Goal: Ask a question: Seek information or help from site administrators or community

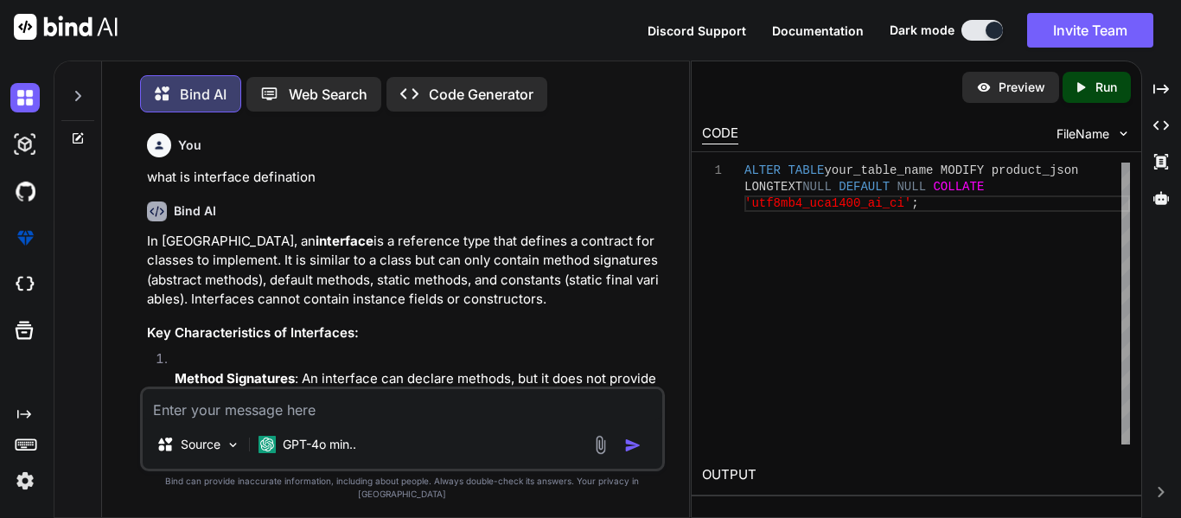
scroll to position [11720, 0]
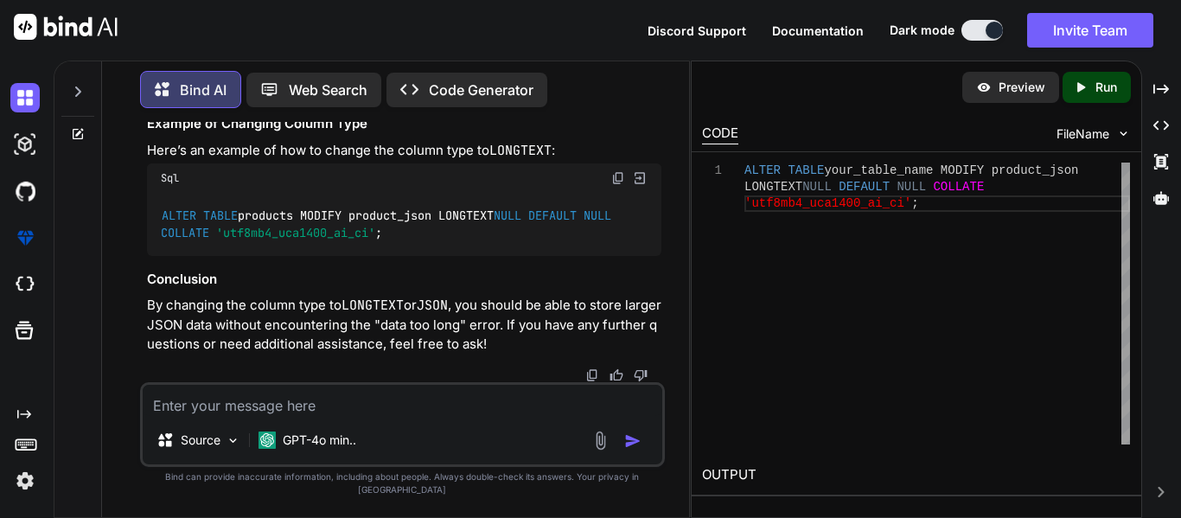
click at [76, 127] on icon at bounding box center [78, 134] width 14 height 14
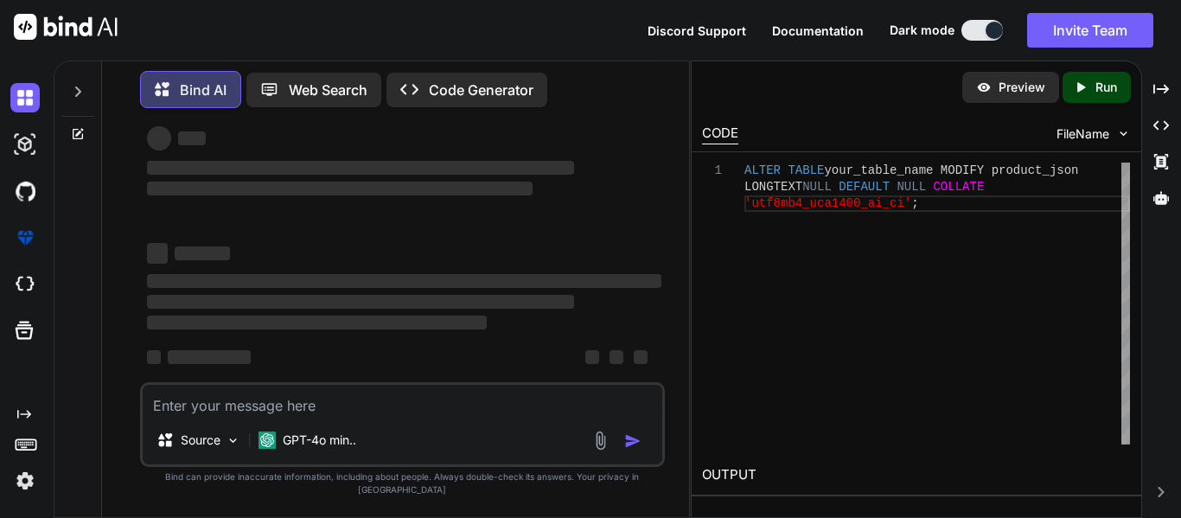
type textarea "x"
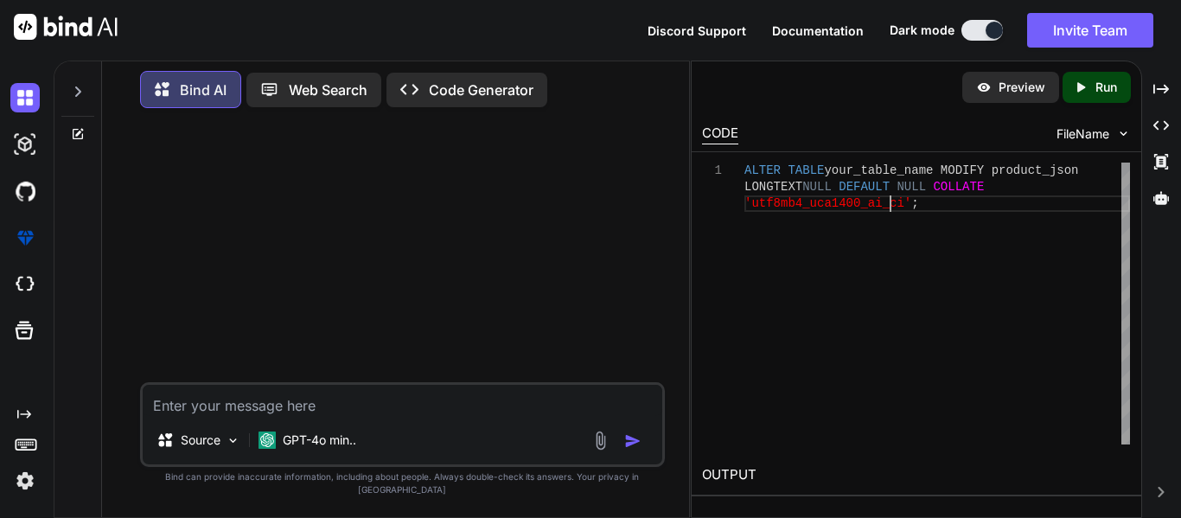
scroll to position [0, 0]
drag, startPoint x: 890, startPoint y: 201, endPoint x: 746, endPoint y: 199, distance: 144.4
click at [746, 199] on div "ALTER TABLE your_table_name MODIFY product_json LONGTEXT NULL DEFAULT NULL COLL…" at bounding box center [938, 304] width 386 height 282
click at [323, 409] on textarea at bounding box center [403, 400] width 520 height 31
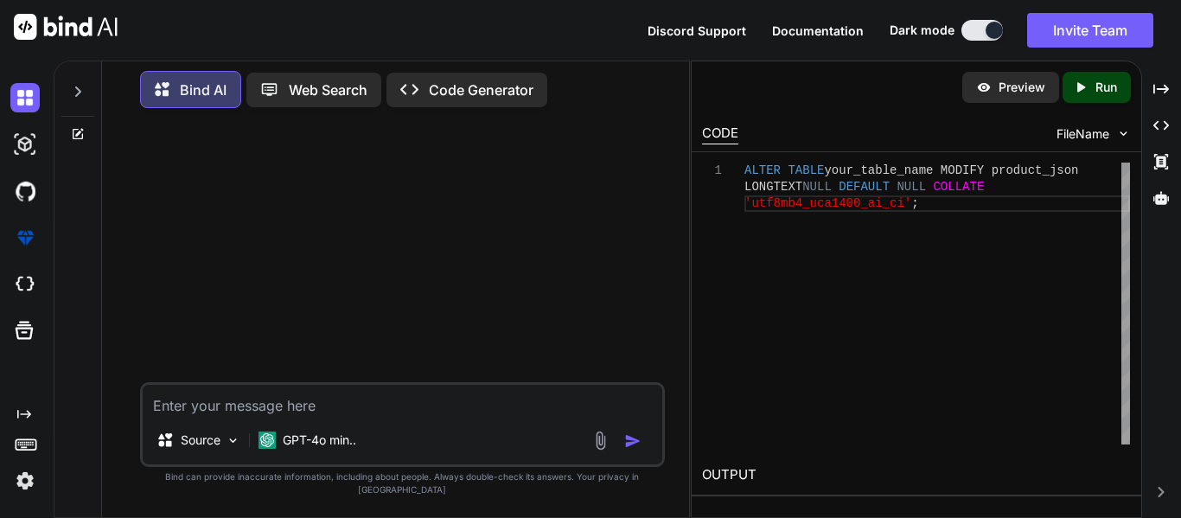
paste textarea "PdfPCell headerCell = createCell(header, 1, 1, 3, Element.ALIGN_CENTER, [DOMAIN…"
type textarea "PdfPCell headerCell = createCell(header, 1, 1, 3, Element.ALIGN_CENTER, [DOMAIN…"
type textarea "x"
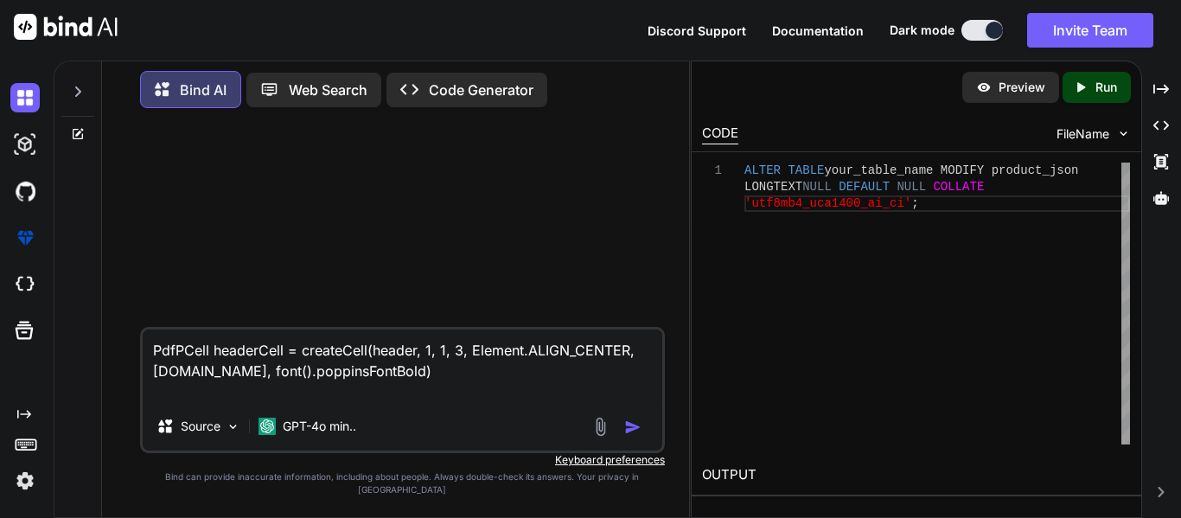
type textarea "PdfPCell headerCell = createCell(header, 1, 1, 3, Element.ALIGN_CENTER, [DOMAIN…"
type textarea "x"
type textarea "PdfPCell headerCell = createCell(header, 1, 1, 3, Element.ALIGN_CENTER, [DOMAIN…"
type textarea "x"
type textarea "PdfPCell headerCell = createCell(header, 1, 1, 3, Element.ALIGN_CENTER, [DOMAIN…"
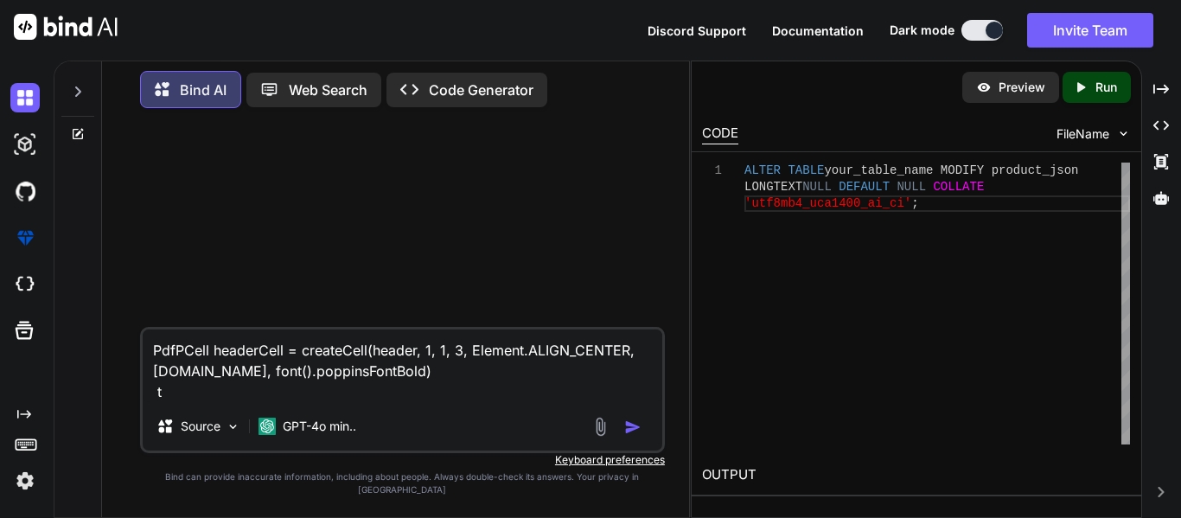
type textarea "x"
type textarea "PdfPCell headerCell = createCell(header, 1, 1, 3, Element.ALIGN_CENTER, [DOMAIN…"
type textarea "x"
type textarea "PdfPCell headerCell = createCell(header, 1, 1, 3, Element.ALIGN_CENTER, [DOMAIN…"
type textarea "x"
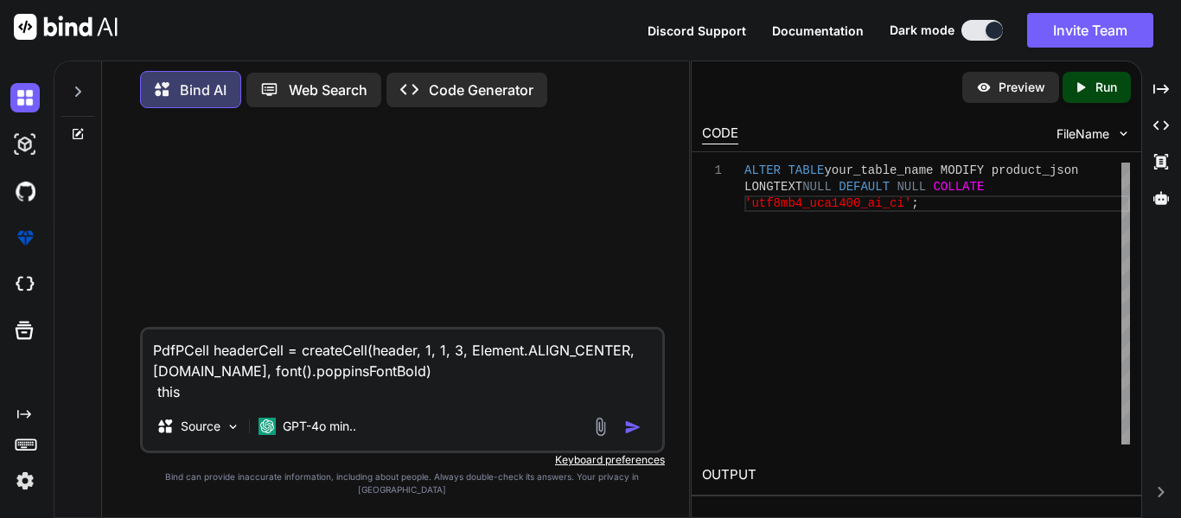
type textarea "PdfPCell headerCell = createCell(header, 1, 1, 3, Element.ALIGN_CENTER, [DOMAIN…"
type textarea "x"
type textarea "PdfPCell headerCell = createCell(header, 1, 1, 3, Element.ALIGN_CENTER, [DOMAIN…"
type textarea "x"
type textarea "PdfPCell headerCell = createCell(header, 1, 1, 3, Element.ALIGN_CENTER, [DOMAIN…"
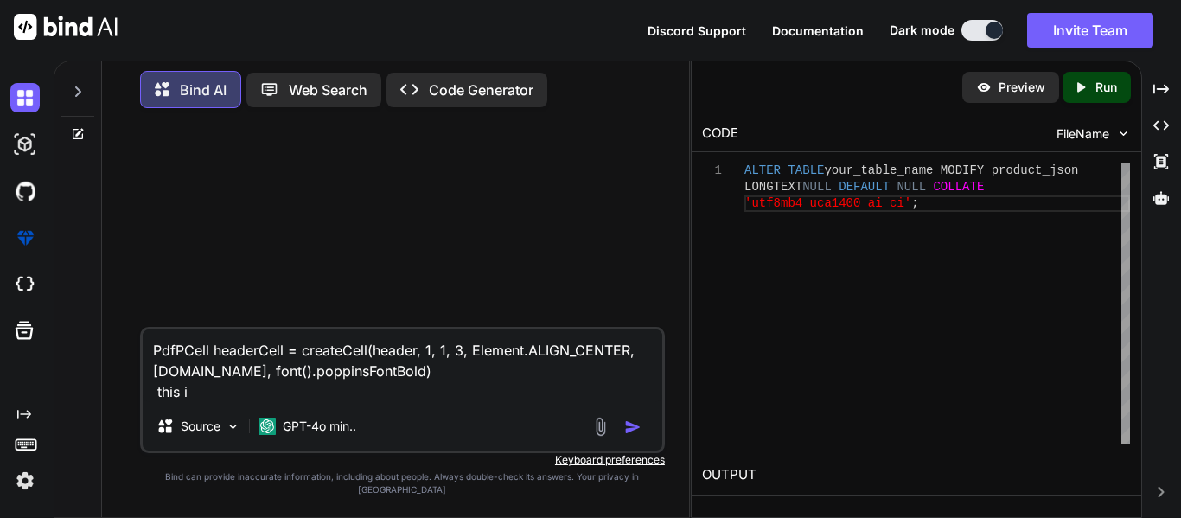
type textarea "x"
type textarea "PdfPCell headerCell = createCell(header, 1, 1, 3, Element.ALIGN_CENTER, [DOMAIN…"
type textarea "x"
type textarea "PdfPCell headerCell = createCell(header, 1, 1, 3, Element.ALIGN_CENTER, [DOMAIN…"
type textarea "x"
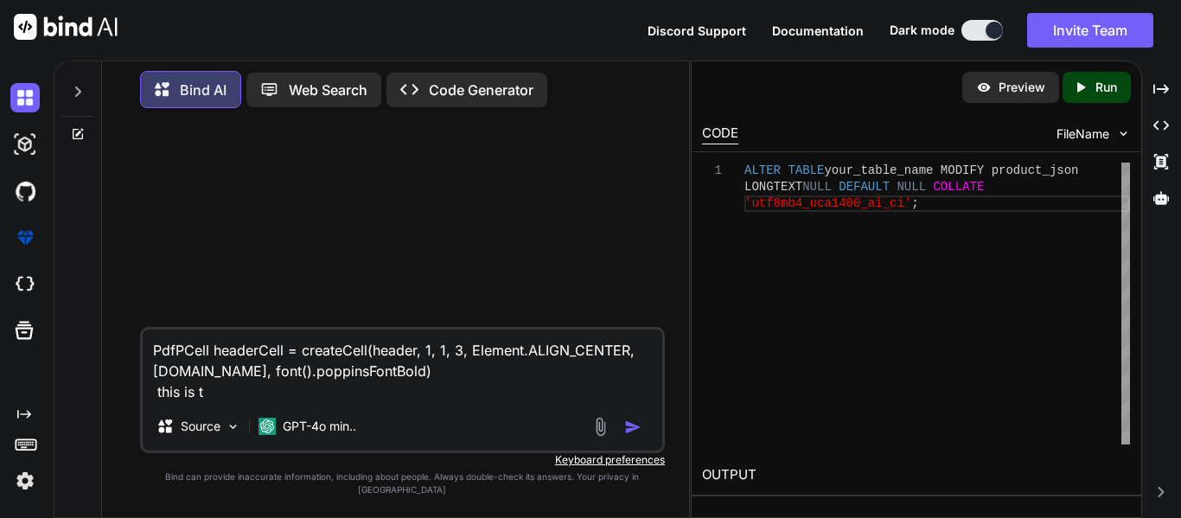
type textarea "PdfPCell headerCell = createCell(header, 1, 1, 3, Element.ALIGN_CENTER, [DOMAIN…"
type textarea "x"
type textarea "PdfPCell headerCell = createCell(header, 1, 1, 3, Element.ALIGN_CENTER, [DOMAIN…"
type textarea "x"
type textarea "PdfPCell headerCell = createCell(header, 1, 1, 3, Element.ALIGN_CENTER, [DOMAIN…"
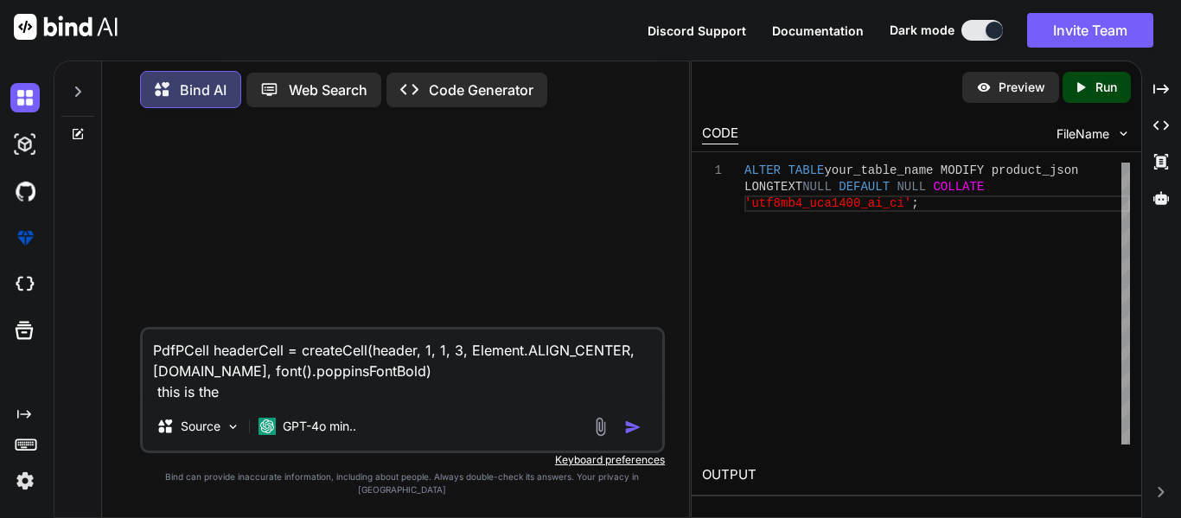
type textarea "x"
type textarea "PdfPCell headerCell = createCell(header, 1, 1, 3, Element.ALIGN_CENTER, [DOMAIN…"
type textarea "x"
type textarea "PdfPCell headerCell = createCell(header, 1, 1, 3, Element.ALIGN_CENTER, [DOMAIN…"
type textarea "x"
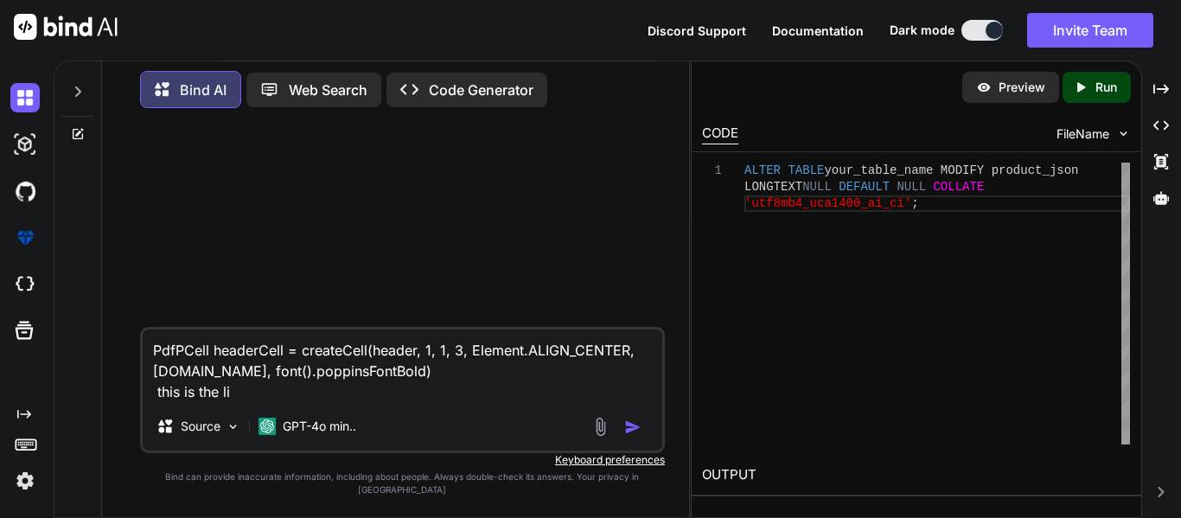
type textarea "PdfPCell headerCell = createCell(header, 1, 1, 3, Element.ALIGN_CENTER, [DOMAIN…"
type textarea "x"
type textarea "PdfPCell headerCell = createCell(header, 1, 1, 3, Element.ALIGN_CENTER, [DOMAIN…"
type textarea "x"
type textarea "PdfPCell headerCell = createCell(header, 1, 1, 3, Element.ALIGN_CENTER, [DOMAIN…"
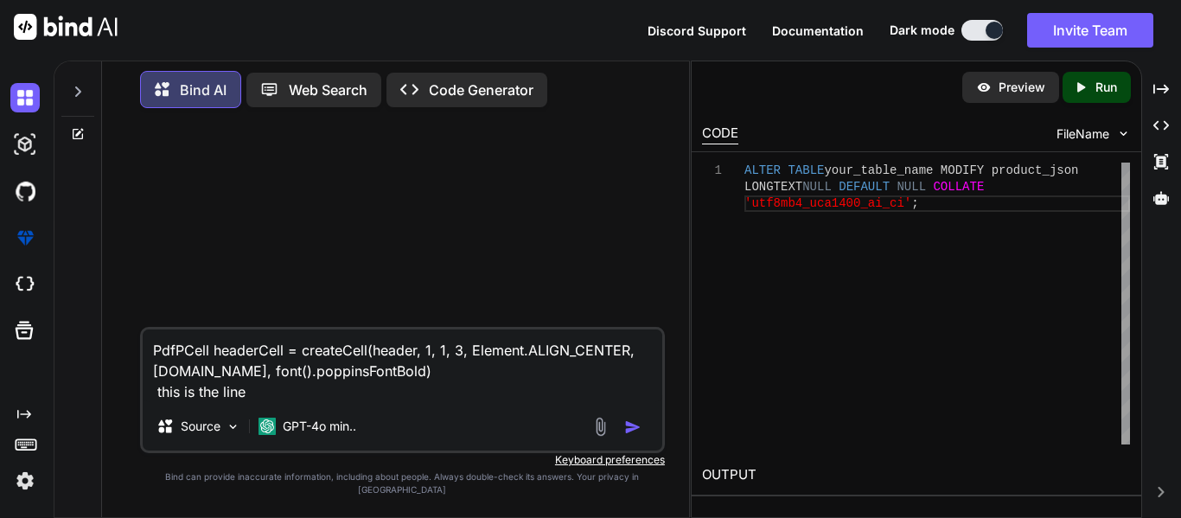
type textarea "x"
type textarea "PdfPCell headerCell = createCell(header, 1, 1, 3, Element.ALIGN_CENTER, [DOMAIN…"
type textarea "x"
type textarea "PdfPCell headerCell = createCell(header, 1, 1, 3, Element.ALIGN_CENTER, [DOMAIN…"
type textarea "x"
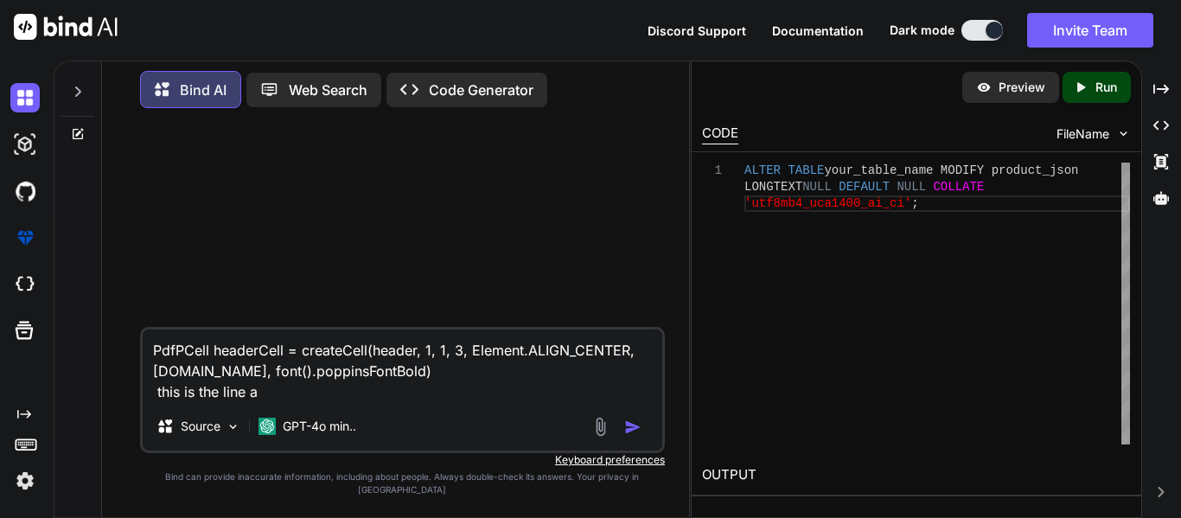
type textarea "PdfPCell headerCell = createCell(header, 1, 1, 3, Element.ALIGN_CENTER, [DOMAIN…"
type textarea "x"
type textarea "PdfPCell headerCell = createCell(header, 1, 1, 3, Element.ALIGN_CENTER, [DOMAIN…"
type textarea "x"
type textarea "PdfPCell headerCell = createCell(header, 1, 1, 3, Element.ALIGN_CENTER, [DOMAIN…"
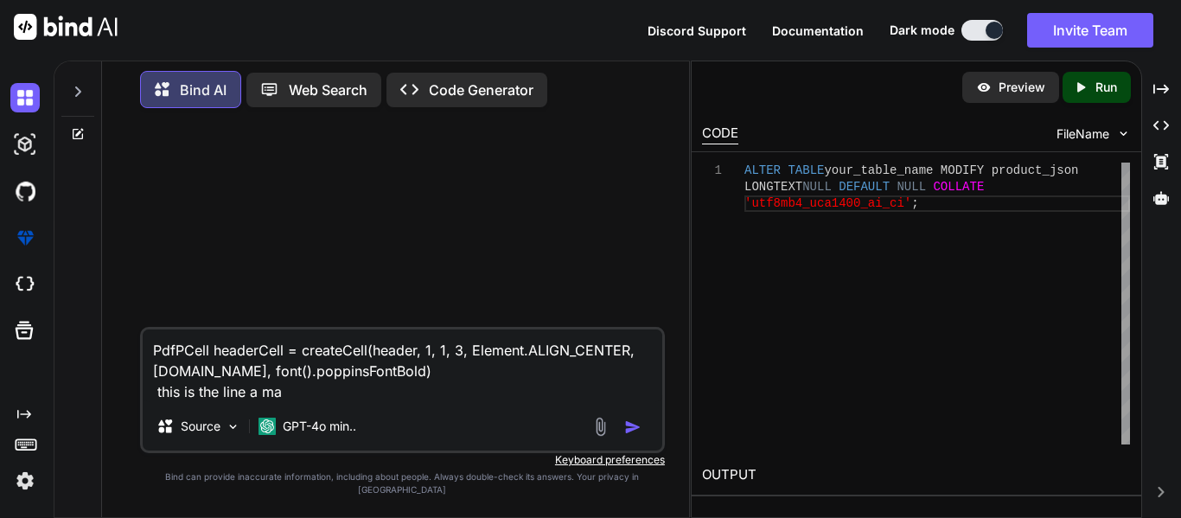
type textarea "x"
type textarea "PdfPCell headerCell = createCell(header, 1, 1, 3, Element.ALIGN_CENTER, [DOMAIN…"
type textarea "x"
type textarea "PdfPCell headerCell = createCell(header, 1, 1, 3, Element.ALIGN_CENTER, [DOMAIN…"
type textarea "x"
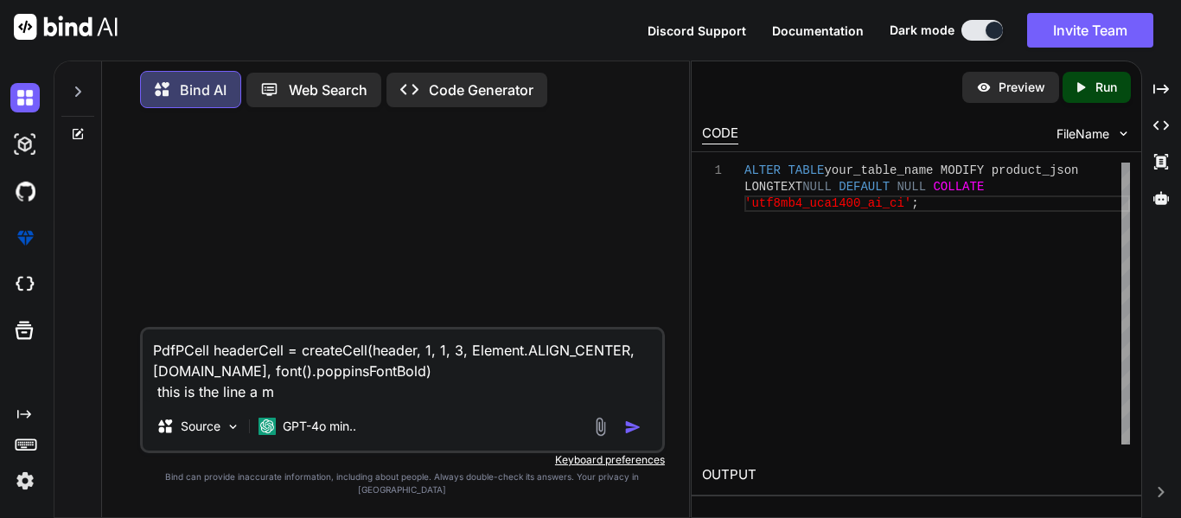
type textarea "PdfPCell headerCell = createCell(header, 1, 1, 3, Element.ALIGN_CENTER, [DOMAIN…"
type textarea "x"
type textarea "PdfPCell headerCell = createCell(header, 1, 1, 3, Element.ALIGN_CENTER, [DOMAIN…"
type textarea "x"
type textarea "PdfPCell headerCell = createCell(header, 1, 1, 3, Element.ALIGN_CENTER, [DOMAIN…"
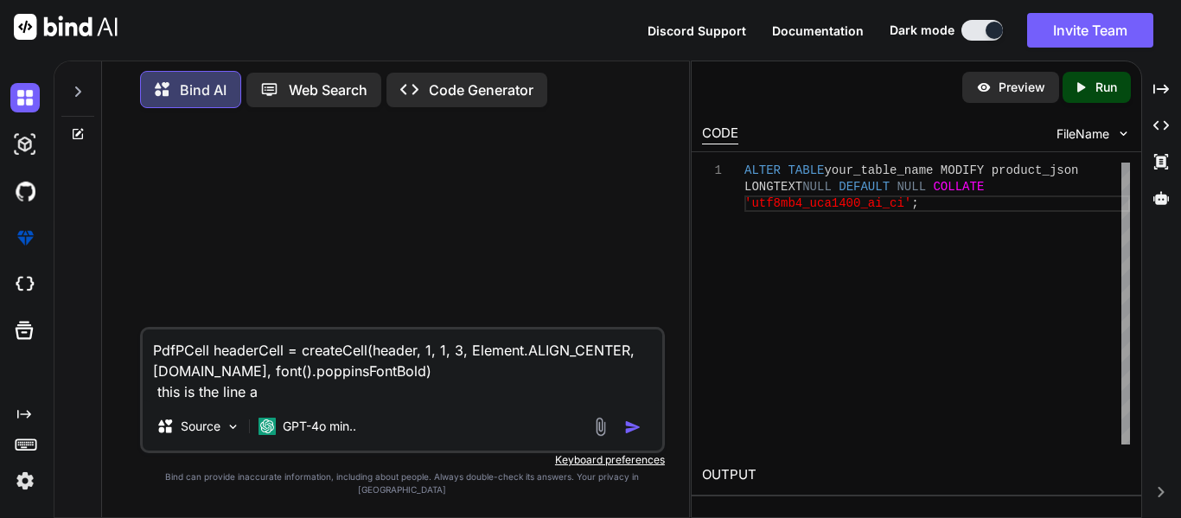
type textarea "x"
type textarea "PdfPCell headerCell = createCell(header, 1, 1, 3, Element.ALIGN_CENTER, [DOMAIN…"
type textarea "x"
type textarea "PdfPCell headerCell = createCell(header, 1, 1, 3, Element.ALIGN_CENTER, [DOMAIN…"
type textarea "x"
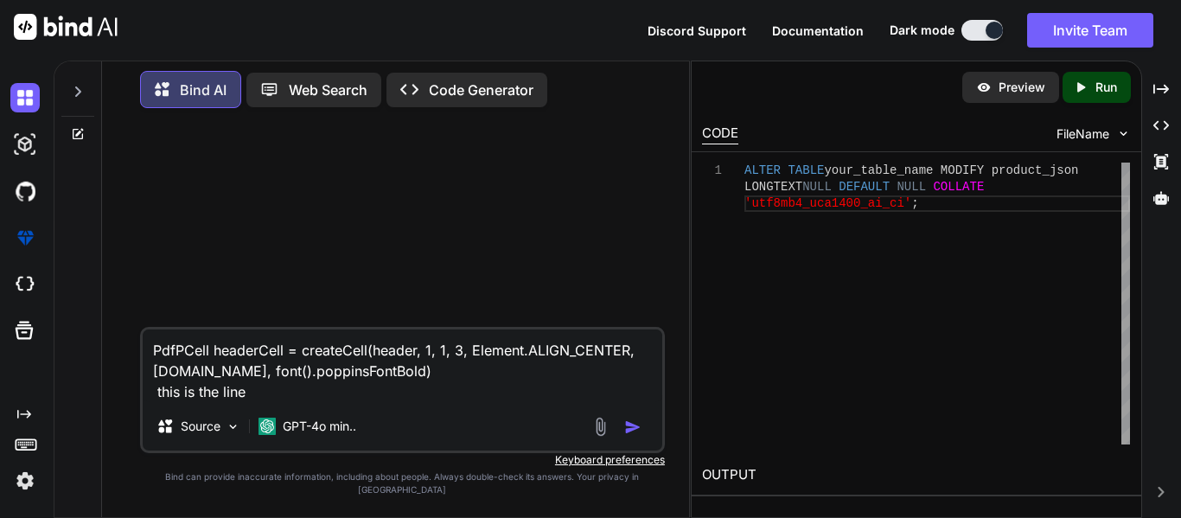
type textarea "PdfPCell headerCell = createCell(header, 1, 1, 3, Element.ALIGN_CENTER, [DOMAIN…"
type textarea "x"
type textarea "PdfPCell headerCell = createCell(header, 1, 1, 3, Element.ALIGN_CENTER, [DOMAIN…"
type textarea "x"
type textarea "PdfPCell headerCell = createCell(header, 1, 1, 3, Element.ALIGN_CENTER, [DOMAIN…"
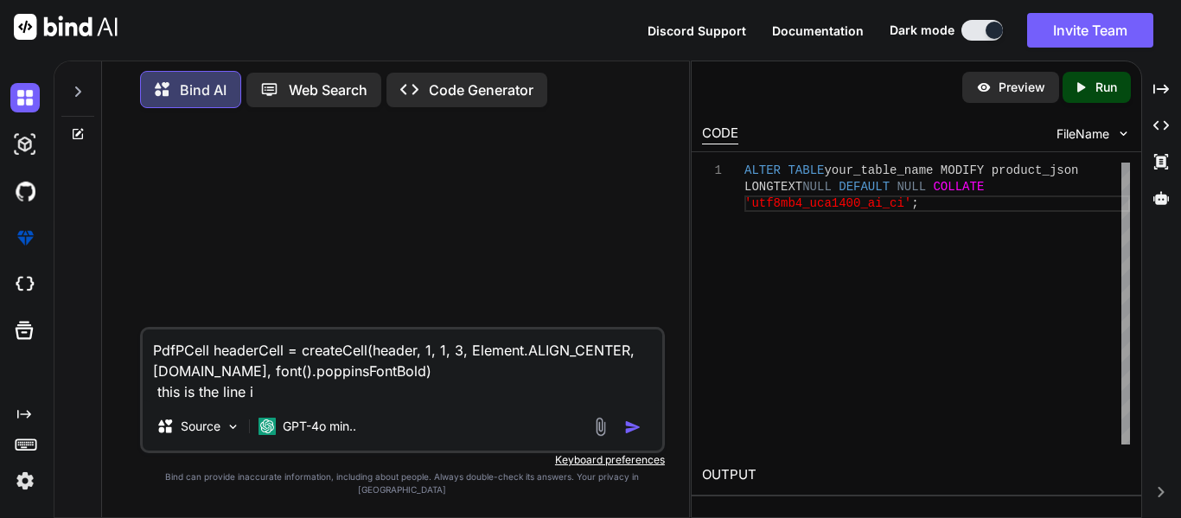
type textarea "x"
type textarea "PdfPCell headerCell = createCell(header, 1, 1, 3, Element.ALIGN_CENTER, [DOMAIN…"
type textarea "x"
type textarea "PdfPCell headerCell = createCell(header, 1, 1, 3, Element.ALIGN_CENTER, [DOMAIN…"
type textarea "x"
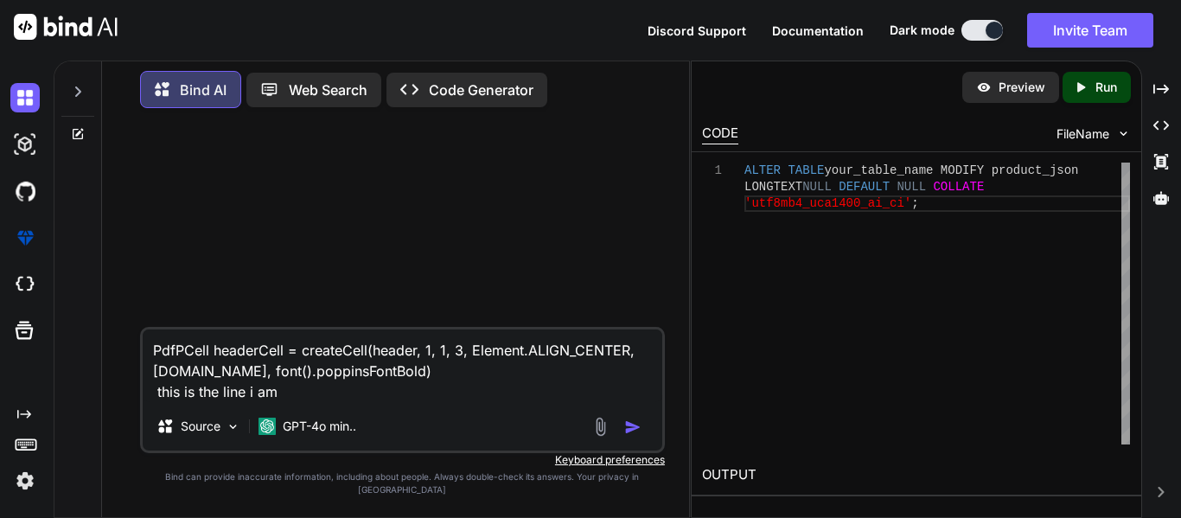
type textarea "PdfPCell headerCell = createCell(header, 1, 1, 3, Element.ALIGN_CENTER, [DOMAIN…"
type textarea "x"
type textarea "PdfPCell headerCell = createCell(header, 1, 1, 3, Element.ALIGN_CENTER, [DOMAIN…"
type textarea "x"
type textarea "PdfPCell headerCell = createCell(header, 1, 1, 3, Element.ALIGN_CENTER, [DOMAIN…"
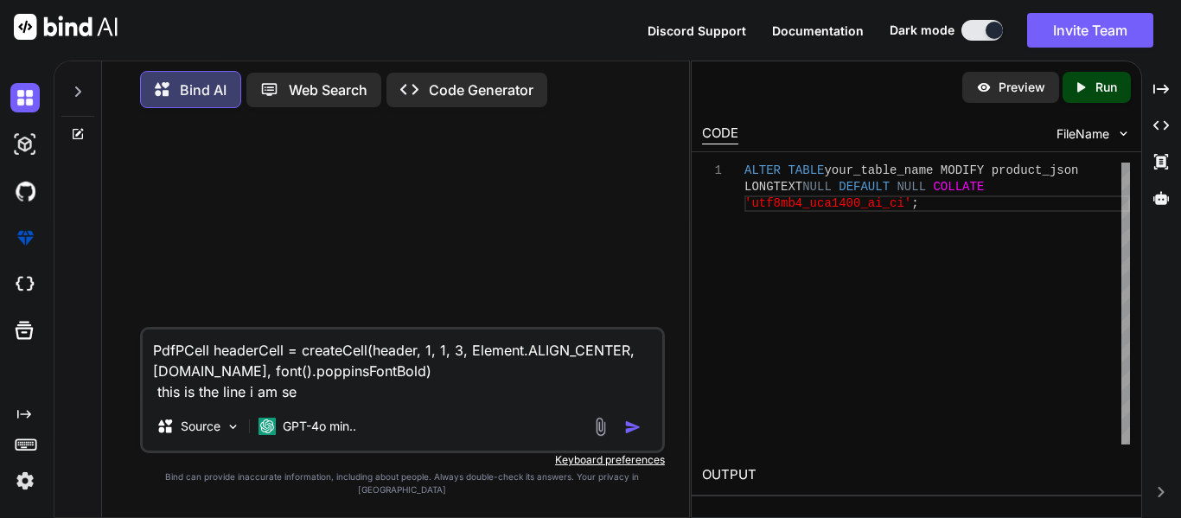
type textarea "x"
type textarea "PdfPCell headerCell = createCell(header, 1, 1, 3, Element.ALIGN_CENTER, [DOMAIN…"
type textarea "x"
type textarea "PdfPCell headerCell = createCell(header, 1, 1, 3, Element.ALIGN_CENTER, [DOMAIN…"
type textarea "x"
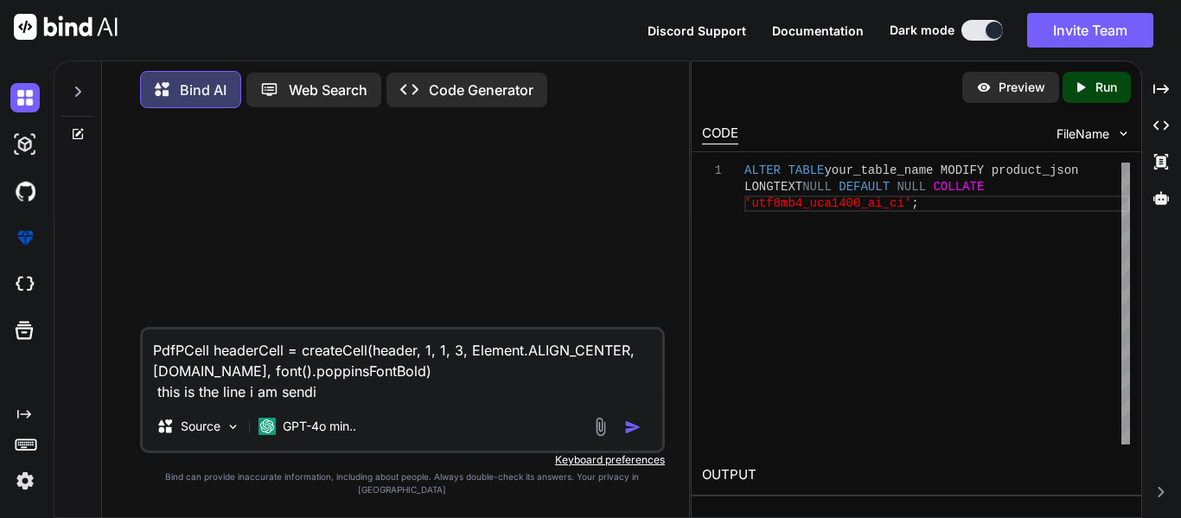
type textarea "PdfPCell headerCell = createCell(header, 1, 1, 3, Element.ALIGN_CENTER, [DOMAIN…"
type textarea "x"
type textarea "PdfPCell headerCell = createCell(header, 1, 1, 3, Element.ALIGN_CENTER, [DOMAIN…"
type textarea "x"
type textarea "PdfPCell headerCell = createCell(header, 1, 1, 3, Element.ALIGN_CENTER, [DOMAIN…"
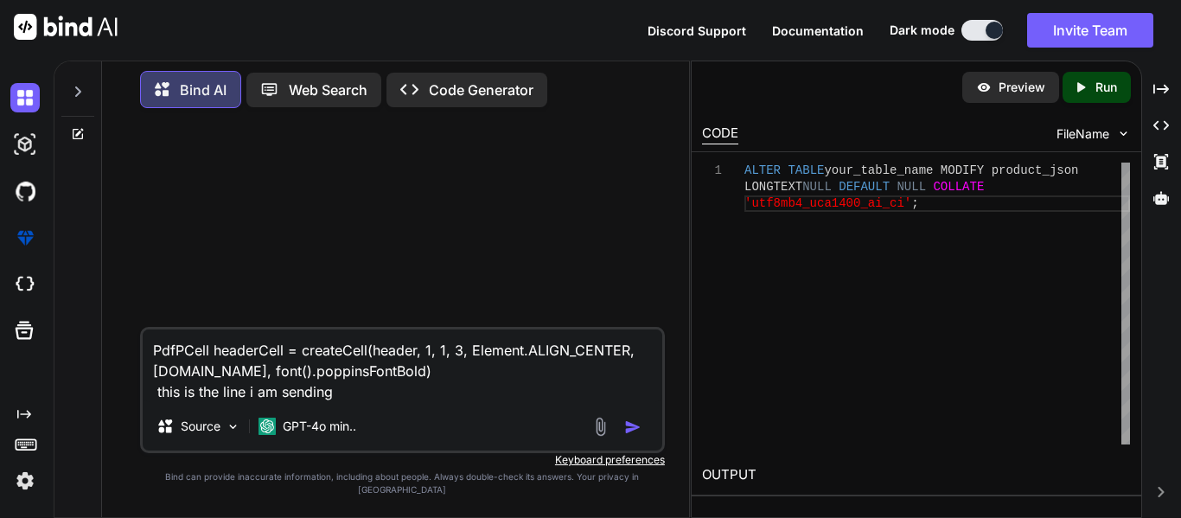
type textarea "x"
type textarea "PdfPCell headerCell = createCell(header, 1, 1, 3, Element.ALIGN_CENTER, [DOMAIN…"
type textarea "x"
type textarea "PdfPCell headerCell = createCell(header, 1, 1, 3, Element.ALIGN_CENTER, [DOMAIN…"
type textarea "x"
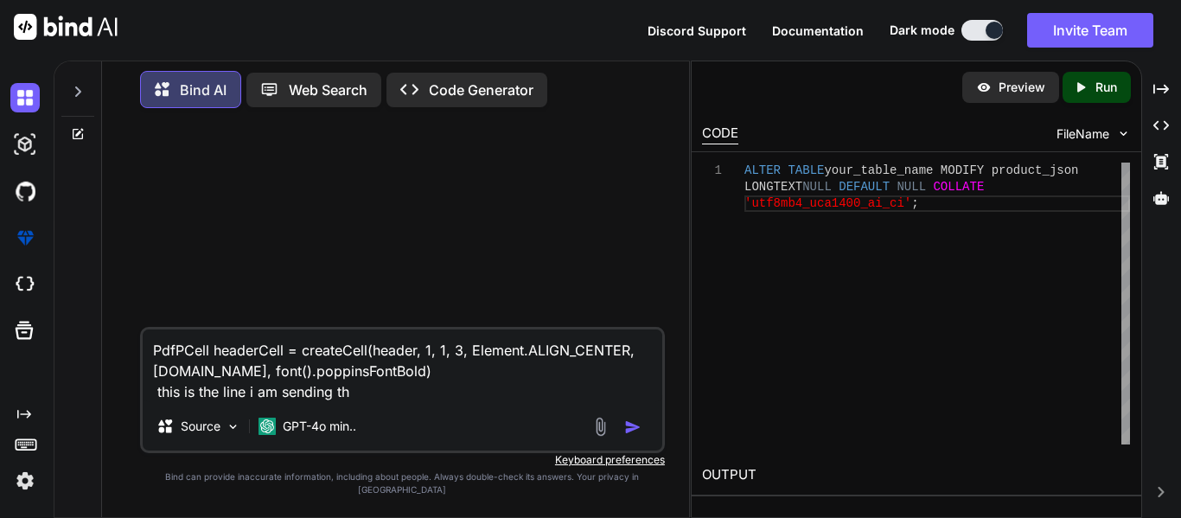
type textarea "PdfPCell headerCell = createCell(header, 1, 1, 3, Element.ALIGN_CENTER, [DOMAIN…"
type textarea "x"
type textarea "PdfPCell headerCell = createCell(header, 1, 1, 3, Element.ALIGN_CENTER, [DOMAIN…"
type textarea "x"
type textarea "PdfPCell headerCell = createCell(header, 1, 1, 3, Element.ALIGN_CENTER, [DOMAIN…"
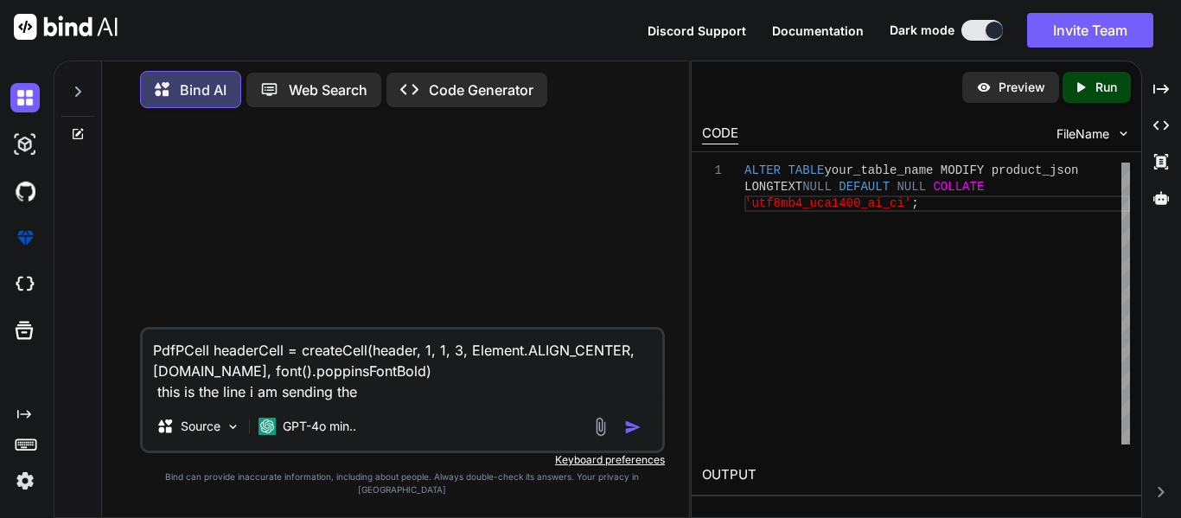
type textarea "x"
type textarea "PdfPCell headerCell = createCell(header, 1, 1, 3, Element.ALIGN_CENTER, [DOMAIN…"
type textarea "x"
type textarea "PdfPCell headerCell = createCell(header, 1, 1, 3, Element.ALIGN_CENTER, [DOMAIN…"
type textarea "x"
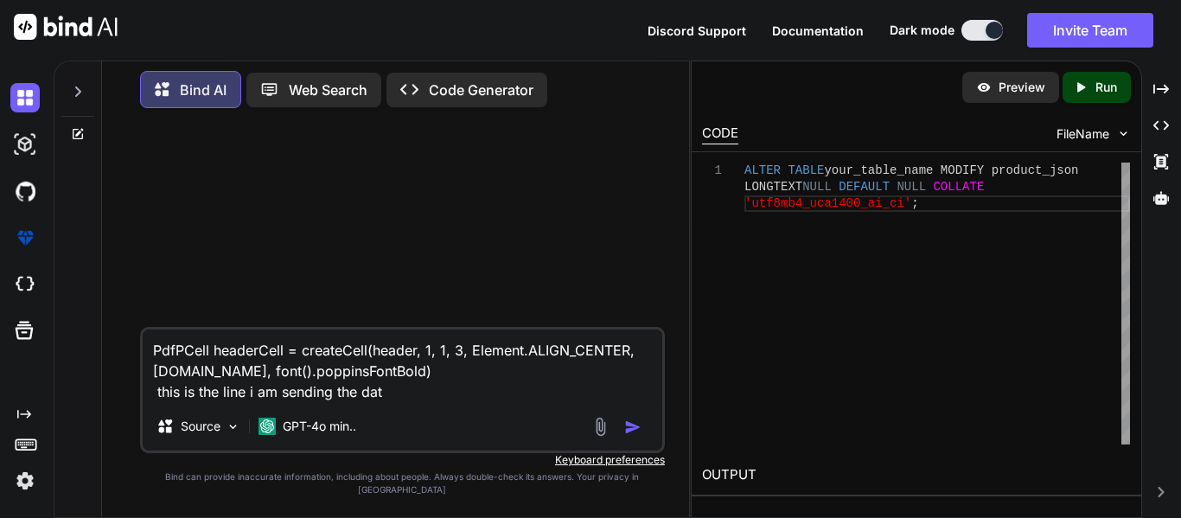
type textarea "PdfPCell headerCell = createCell(header, 1, 1, 3, Element.ALIGN_CENTER, [DOMAIN…"
type textarea "x"
type textarea "PdfPCell headerCell = createCell(header, 1, 1, 3, Element.ALIGN_CENTER, [DOMAIN…"
type textarea "x"
type textarea "PdfPCell headerCell = createCell(header, 1, 1, 3, Element.ALIGN_CENTER, [DOMAIN…"
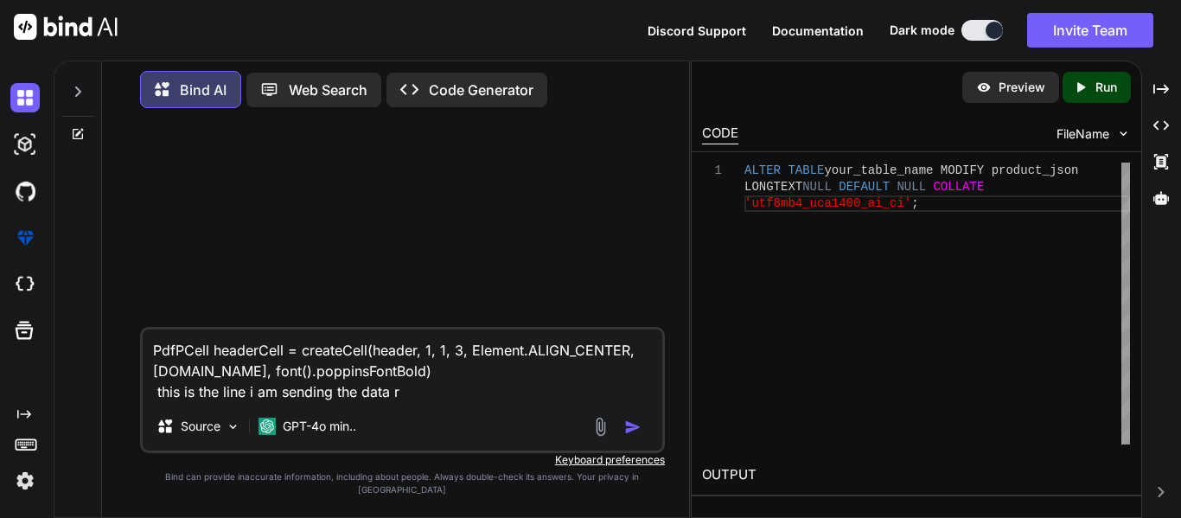
type textarea "x"
type textarea "PdfPCell headerCell = createCell(header, 1, 1, 3, Element.ALIGN_CENTER, [DOMAIN…"
type textarea "x"
type textarea "PdfPCell headerCell = createCell(header, 1, 1, 3, Element.ALIGN_CENTER, [DOMAIN…"
type textarea "x"
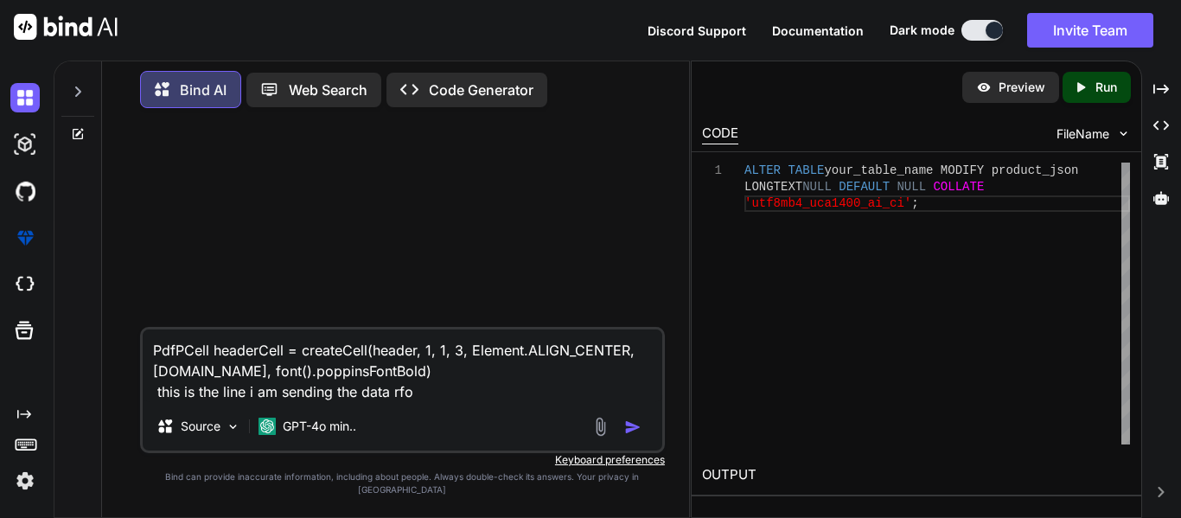
type textarea "PdfPCell headerCell = createCell(header, 1, 1, 3, Element.ALIGN_CENTER, [DOMAIN…"
type textarea "x"
type textarea "PdfPCell headerCell = createCell(header, 1, 1, 3, Element.ALIGN_CENTER, [DOMAIN…"
type textarea "x"
type textarea "PdfPCell headerCell = createCell(header, 1, 1, 3, Element.ALIGN_CENTER, [DOMAIN…"
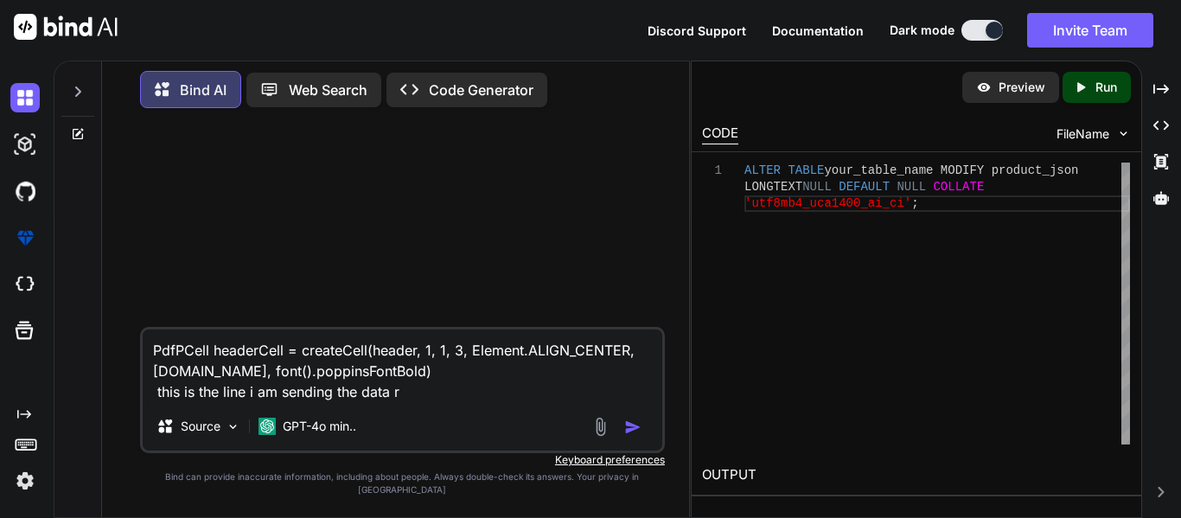
type textarea "x"
type textarea "PdfPCell headerCell = createCell(header, 1, 1, 3, Element.ALIGN_CENTER, [DOMAIN…"
type textarea "x"
type textarea "PdfPCell headerCell = createCell(header, 1, 1, 3, Element.ALIGN_CENTER, [DOMAIN…"
type textarea "x"
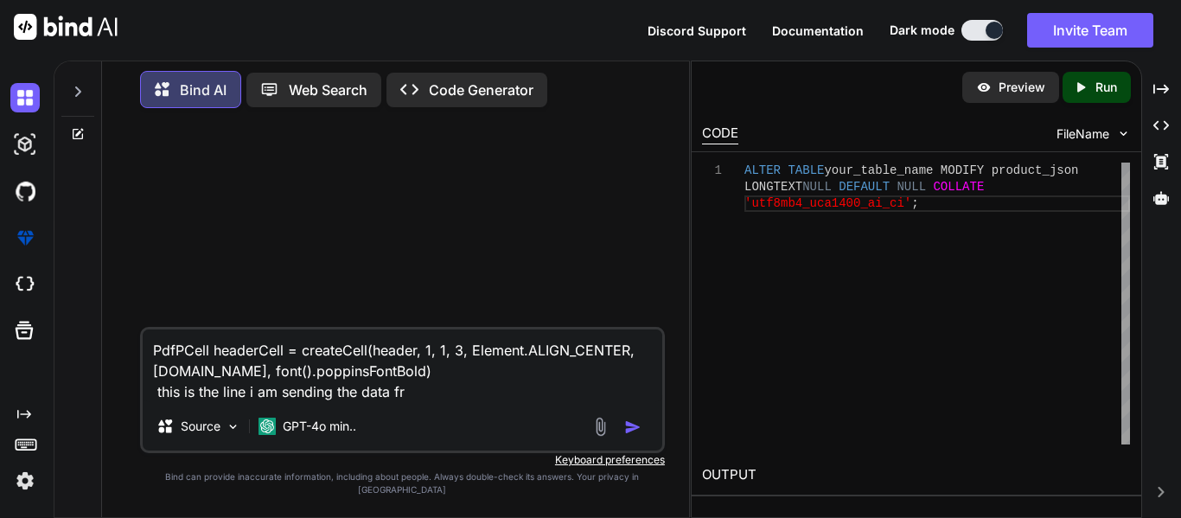
type textarea "PdfPCell headerCell = createCell(header, 1, 1, 3, Element.ALIGN_CENTER, [DOMAIN…"
type textarea "x"
type textarea "PdfPCell headerCell = createCell(header, 1, 1, 3, Element.ALIGN_CENTER, [DOMAIN…"
type textarea "x"
type textarea "PdfPCell headerCell = createCell(header, 1, 1, 3, Element.ALIGN_CENTER, [DOMAIN…"
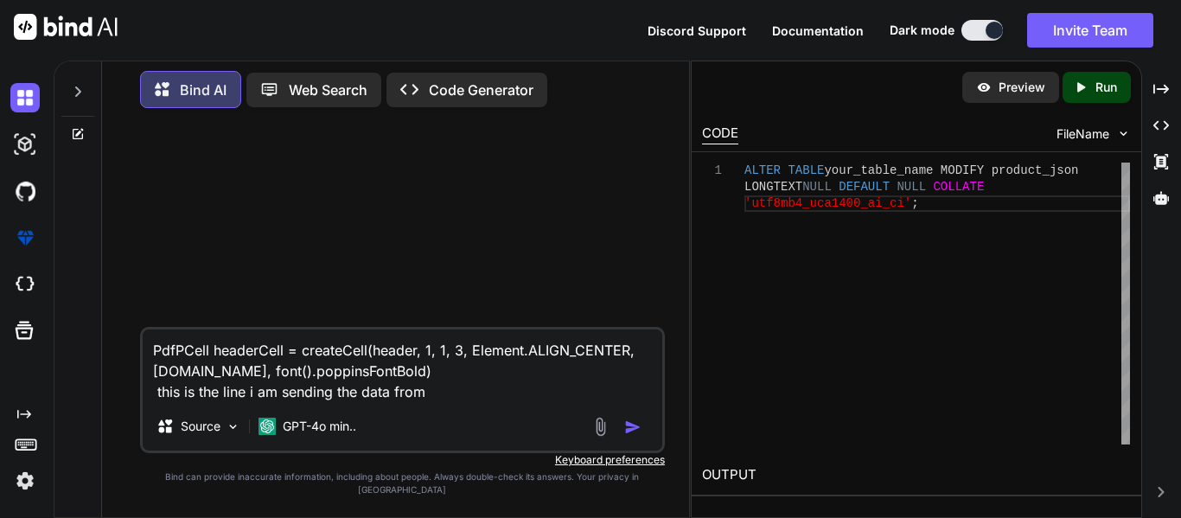
type textarea "x"
type textarea "PdfPCell headerCell = createCell(header, 1, 1, 3, Element.ALIGN_CENTER, [DOMAIN…"
type textarea "x"
type textarea "PdfPCell headerCell = createCell(header, 1, 1, 3, Element.ALIGN_CENTER, [DOMAIN…"
type textarea "x"
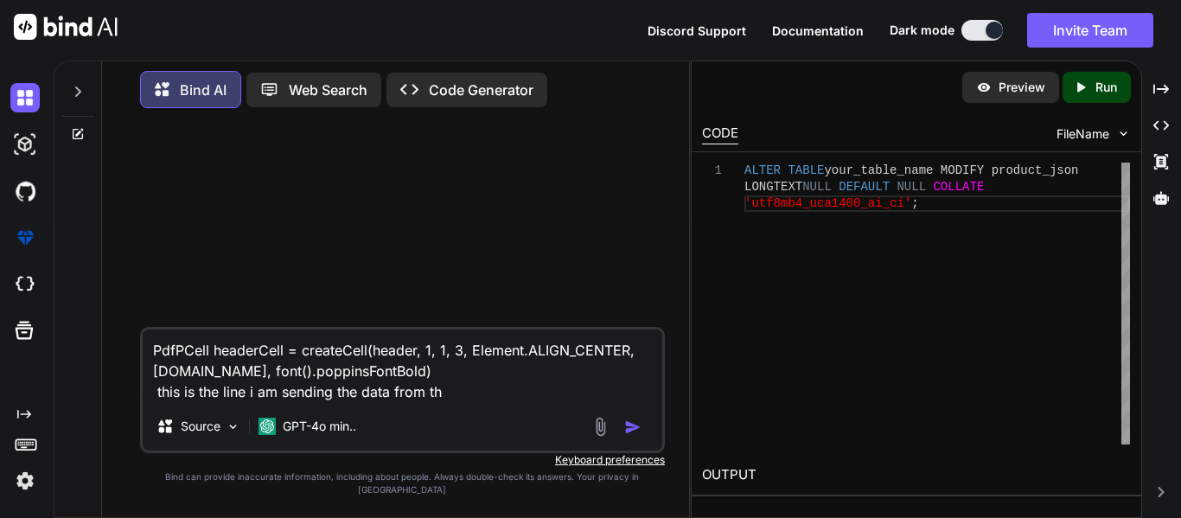
type textarea "PdfPCell headerCell = createCell(header, 1, 1, 3, Element.ALIGN_CENTER, [DOMAIN…"
type textarea "x"
type textarea "PdfPCell headerCell = createCell(header, 1, 1, 3, Element.ALIGN_CENTER, [DOMAIN…"
type textarea "x"
type textarea "PdfPCell headerCell = createCell(header, 1, 1, 3, Element.ALIGN_CENTER, [DOMAIN…"
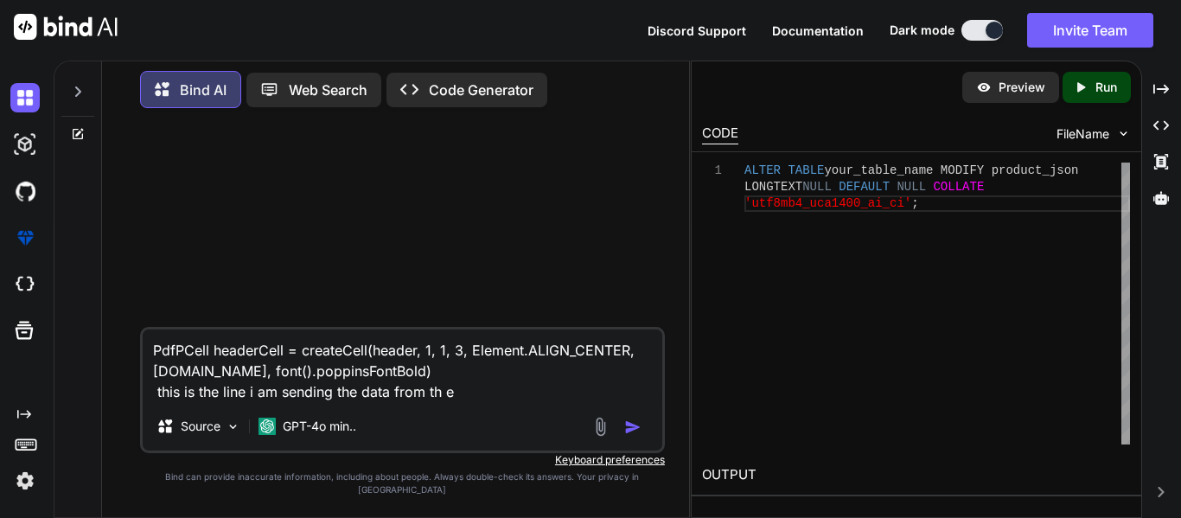
type textarea "x"
type textarea "PdfPCell headerCell = createCell(header, 1, 1, 3, Element.ALIGN_CENTER, [DOMAIN…"
type textarea "x"
type textarea "PdfPCell headerCell = createCell(header, 1, 1, 3, Element.ALIGN_CENTER, [DOMAIN…"
type textarea "x"
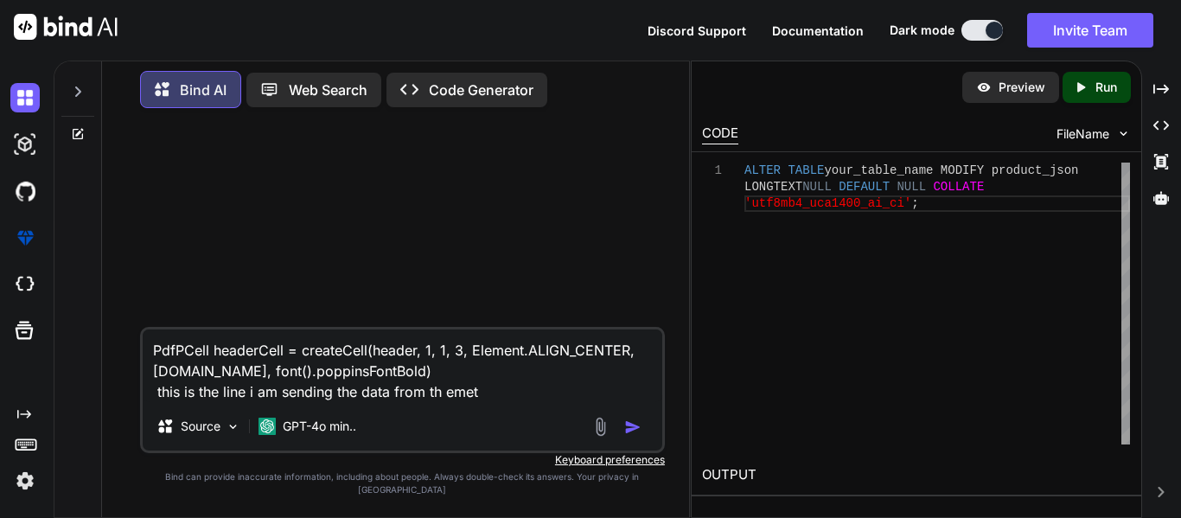
type textarea "PdfPCell headerCell = createCell(header, 1, 1, 3, Element.ALIGN_CENTER, [DOMAIN…"
type textarea "x"
type textarea "PdfPCell headerCell = createCell(header, 1, 1, 3, Element.ALIGN_CENTER, [DOMAIN…"
type textarea "x"
type textarea "PdfPCell headerCell = createCell(header, 1, 1, 3, Element.ALIGN_CENTER, [DOMAIN…"
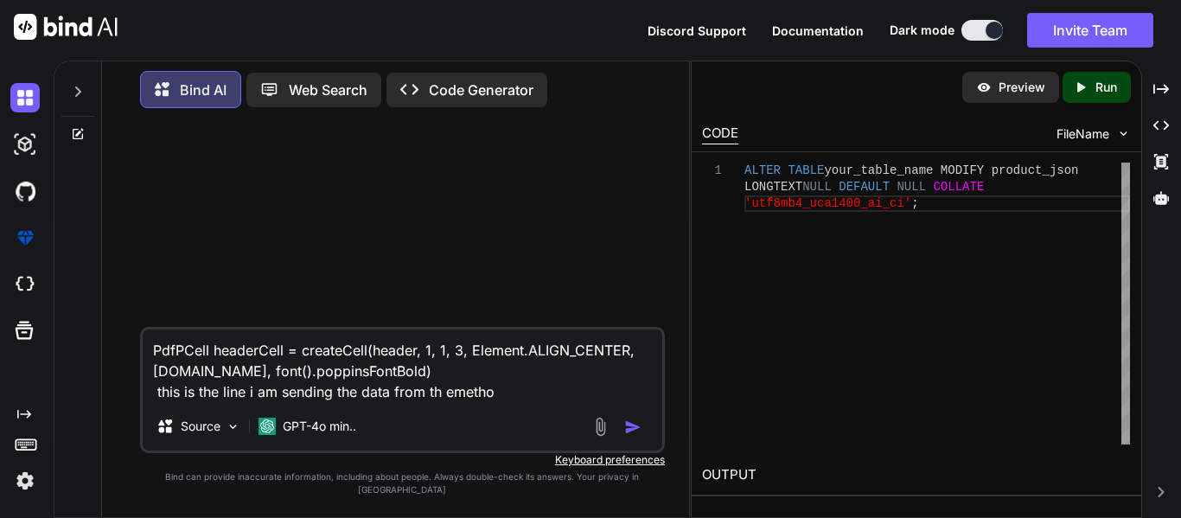
type textarea "x"
type textarea "PdfPCell headerCell = createCell(header, 1, 1, 3, Element.ALIGN_CENTER, [DOMAIN…"
type textarea "x"
type textarea "PdfPCell headerCell = createCell(header, 1, 1, 3, Element.ALIGN_CENTER, [DOMAIN…"
type textarea "x"
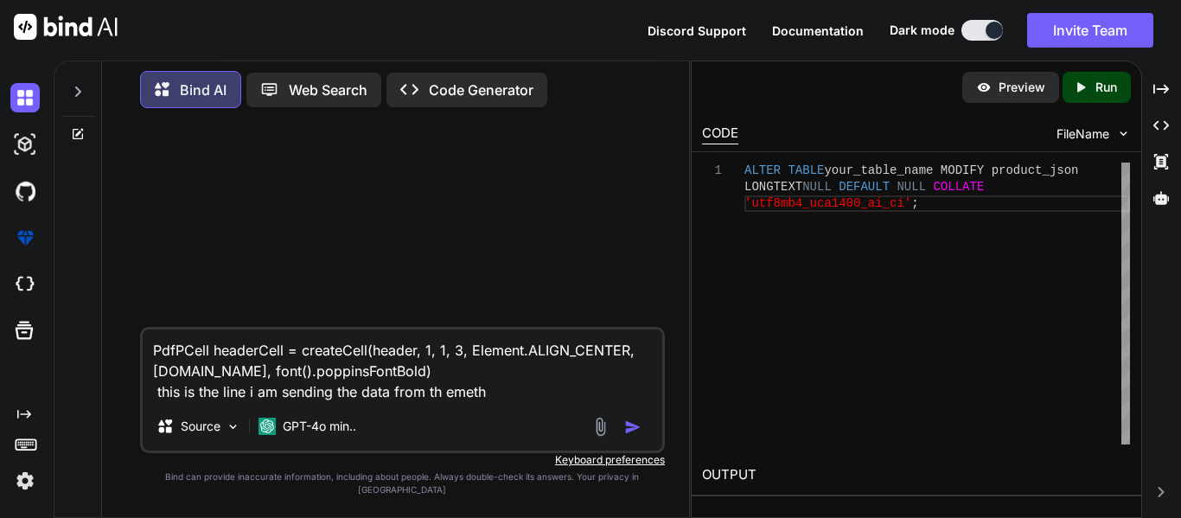
type textarea "PdfPCell headerCell = createCell(header, 1, 1, 3, Element.ALIGN_CENTER, [DOMAIN…"
type textarea "x"
type textarea "PdfPCell headerCell = createCell(header, 1, 1, 3, Element.ALIGN_CENTER, [DOMAIN…"
type textarea "x"
type textarea "PdfPCell headerCell = createCell(header, 1, 1, 3, Element.ALIGN_CENTER, [DOMAIN…"
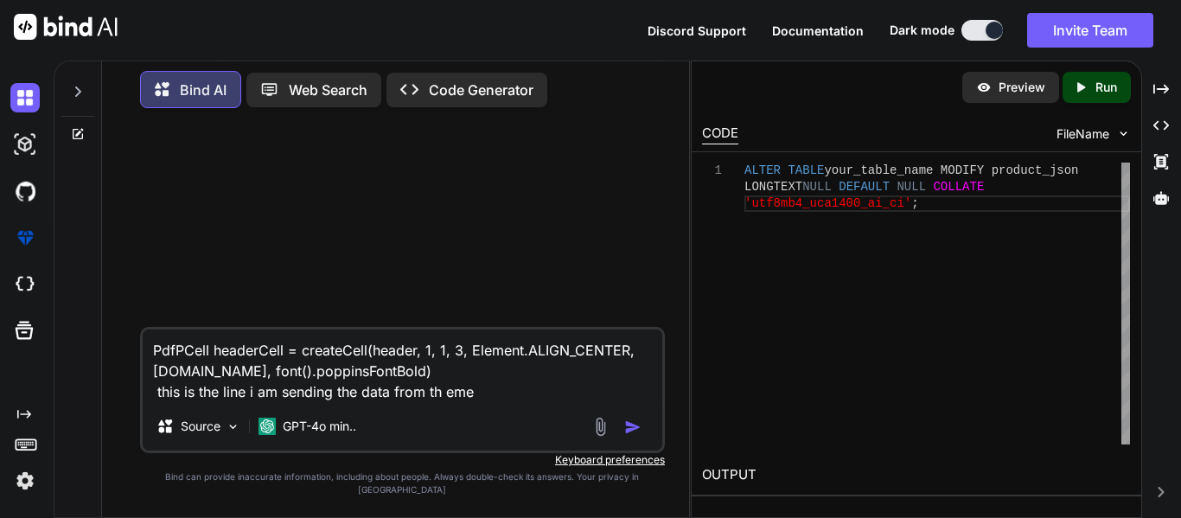
type textarea "x"
type textarea "PdfPCell headerCell = createCell(header, 1, 1, 3, Element.ALIGN_CENTER, [DOMAIN…"
type textarea "x"
type textarea "PdfPCell headerCell = createCell(header, 1, 1, 3, Element.ALIGN_CENTER, [DOMAIN…"
type textarea "x"
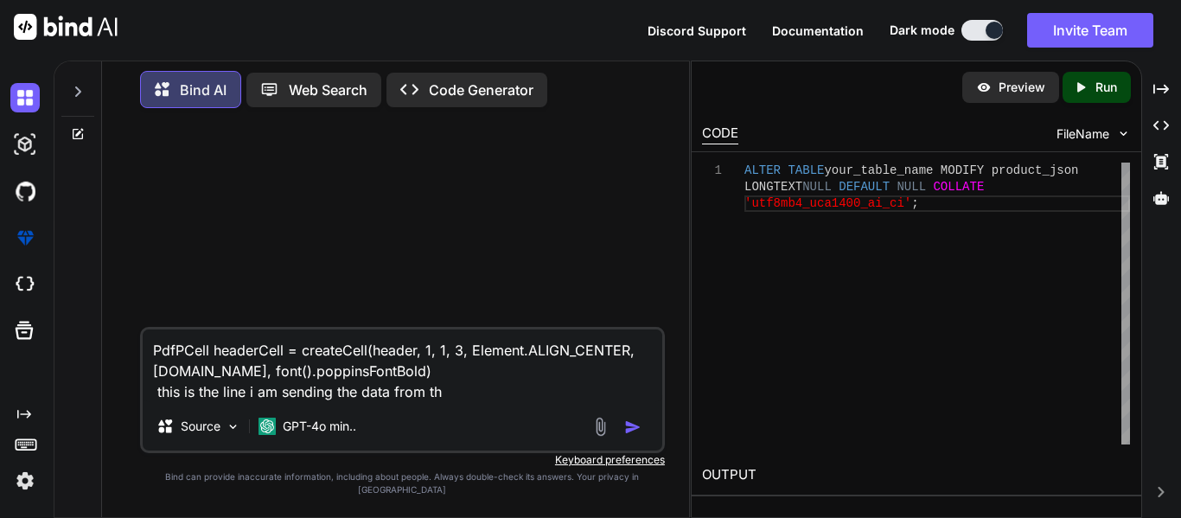
type textarea "PdfPCell headerCell = createCell(header, 1, 1, 3, Element.ALIGN_CENTER, [DOMAIN…"
type textarea "x"
type textarea "PdfPCell headerCell = createCell(header, 1, 1, 3, Element.ALIGN_CENTER, [DOMAIN…"
type textarea "x"
type textarea "PdfPCell headerCell = createCell(header, 1, 1, 3, Element.ALIGN_CENTER, [DOMAIN…"
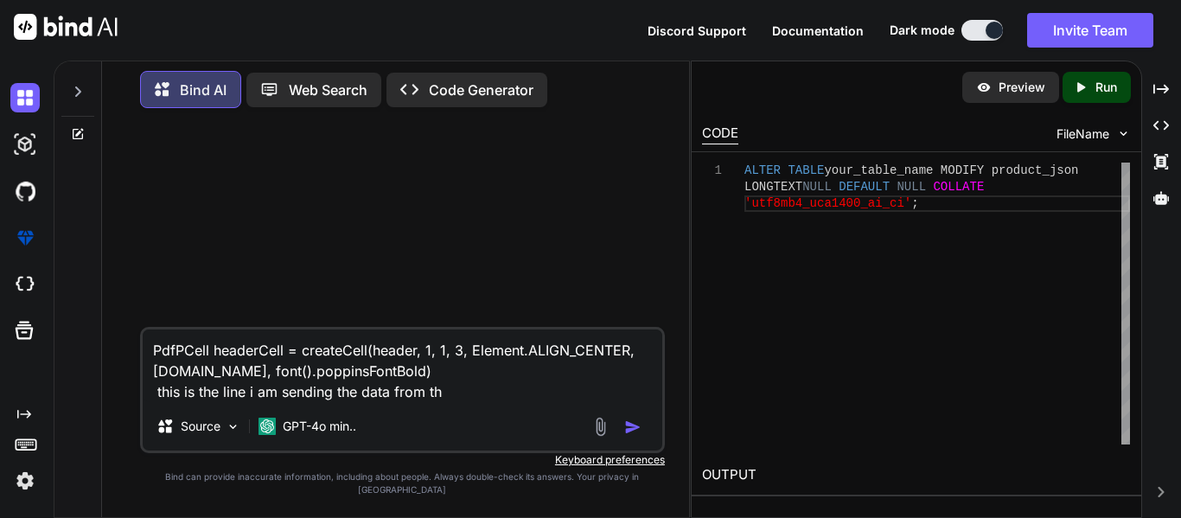
type textarea "x"
type textarea "PdfPCell headerCell = createCell(header, 1, 1, 3, Element.ALIGN_CENTER, [DOMAIN…"
type textarea "x"
type textarea "PdfPCell headerCell = createCell(header, 1, 1, 3, Element.ALIGN_CENTER, [DOMAIN…"
type textarea "x"
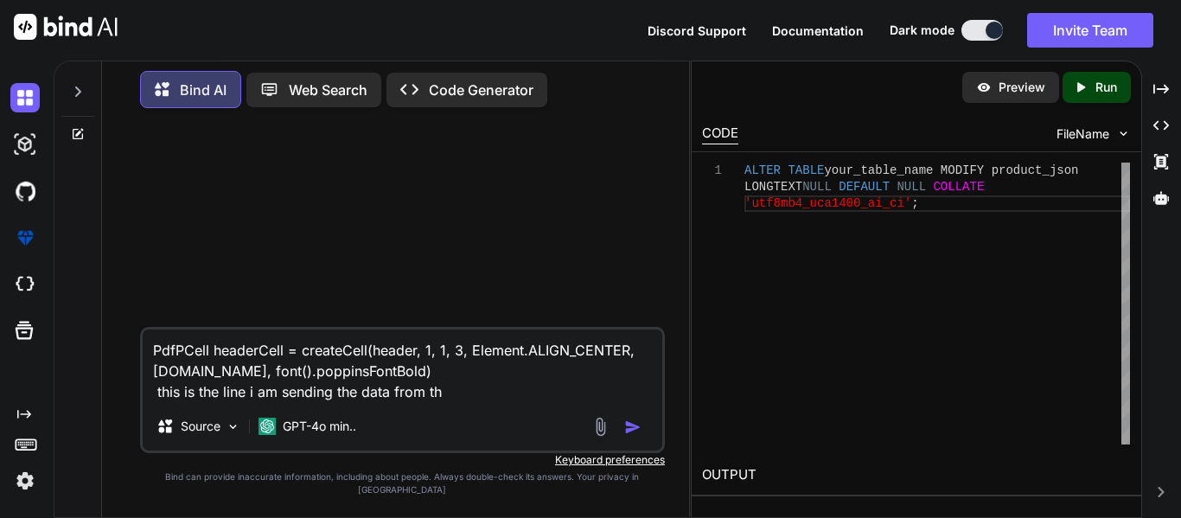
type textarea "PdfPCell headerCell = createCell(header, 1, 1, 3, Element.ALIGN_CENTER, [DOMAIN…"
type textarea "x"
type textarea "PdfPCell headerCell = createCell(header, 1, 1, 3, Element.ALIGN_CENTER, [DOMAIN…"
type textarea "x"
type textarea "PdfPCell headerCell = createCell(header, 1, 1, 3, Element.ALIGN_CENTER, [DOMAIN…"
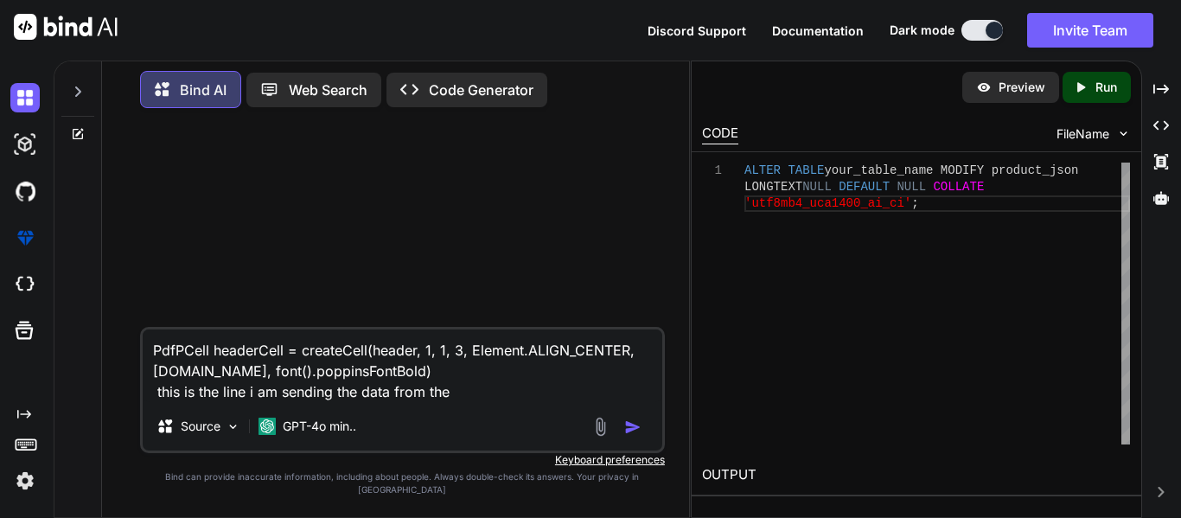
type textarea "x"
type textarea "PdfPCell headerCell = createCell(header, 1, 1, 3, Element.ALIGN_CENTER, [DOMAIN…"
type textarea "x"
type textarea "PdfPCell headerCell = createCell(header, 1, 1, 3, Element.ALIGN_CENTER, [DOMAIN…"
type textarea "x"
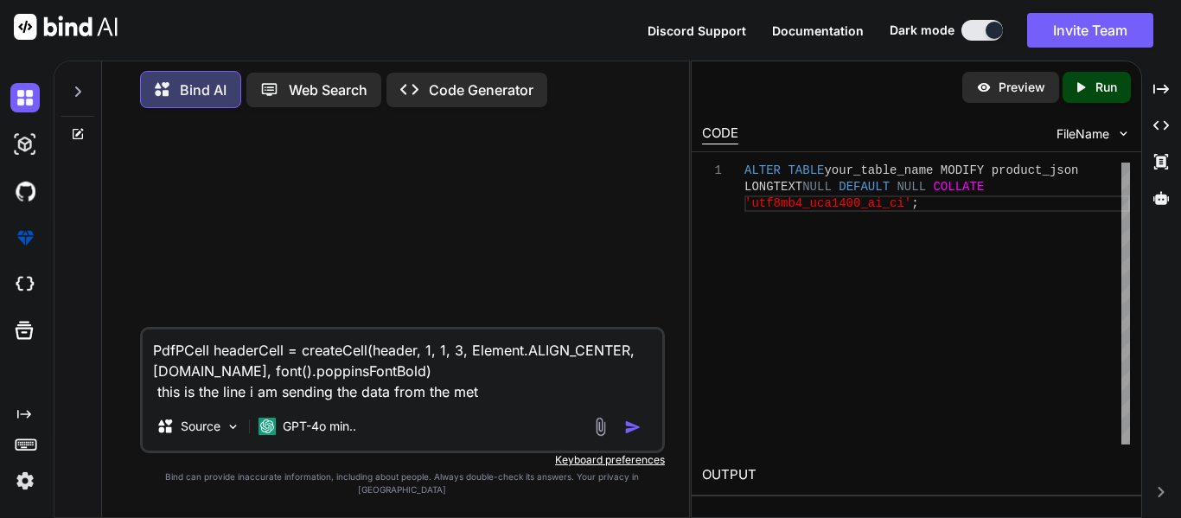
type textarea "PdfPCell headerCell = createCell(header, 1, 1, 3, Element.ALIGN_CENTER, [DOMAIN…"
type textarea "x"
type textarea "PdfPCell headerCell = createCell(header, 1, 1, 3, Element.ALIGN_CENTER, [DOMAIN…"
type textarea "x"
type textarea "PdfPCell headerCell = createCell(header, 1, 1, 3, Element.ALIGN_CENTER, [DOMAIN…"
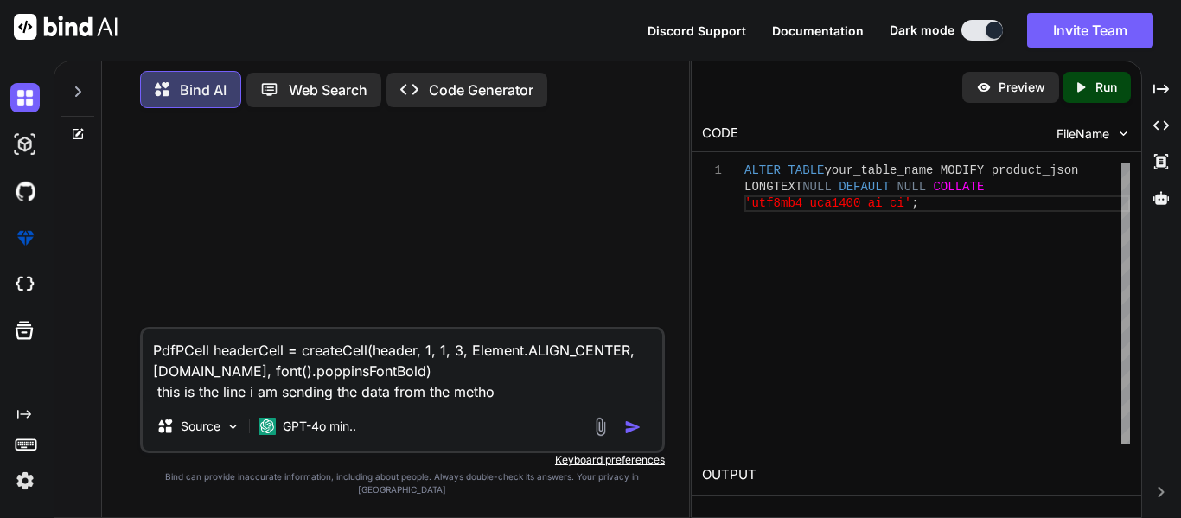
type textarea "x"
type textarea "PdfPCell headerCell = createCell(header, 1, 1, 3, Element.ALIGN_CENTER, [DOMAIN…"
type textarea "x"
type textarea "PdfPCell headerCell = createCell(header, 1, 1, 3, Element.ALIGN_CENTER, [DOMAIN…"
type textarea "x"
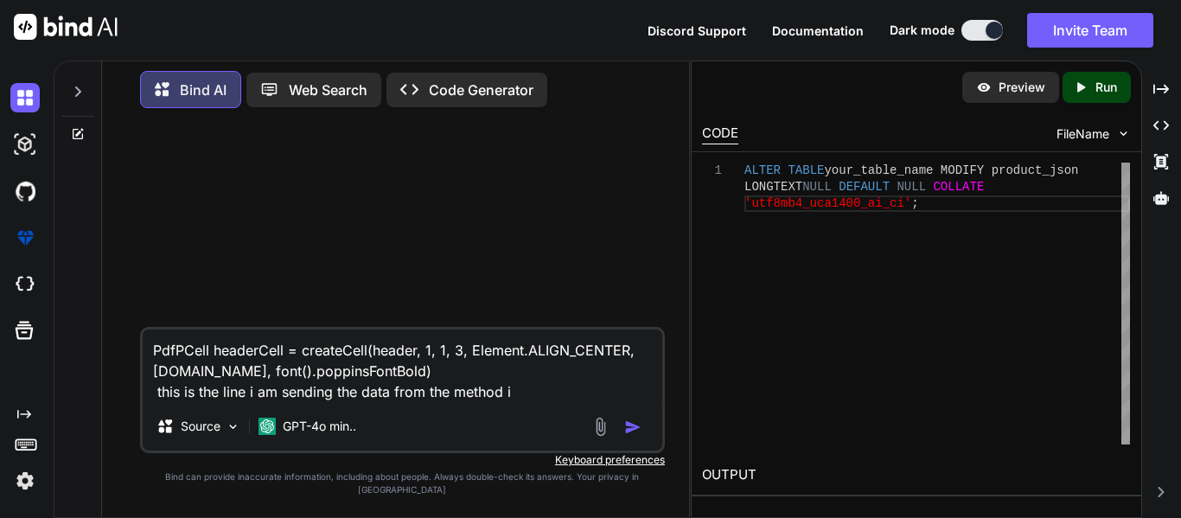
type textarea "PdfPCell headerCell = createCell(header, 1, 1, 3, Element.ALIGN_CENTER, [DOMAIN…"
type textarea "x"
type textarea "PdfPCell headerCell = createCell(header, 1, 1, 3, Element.ALIGN_CENTER, [DOMAIN…"
type textarea "x"
type textarea "PdfPCell headerCell = createCell(header, 1, 1, 3, Element.ALIGN_CENTER, [DOMAIN…"
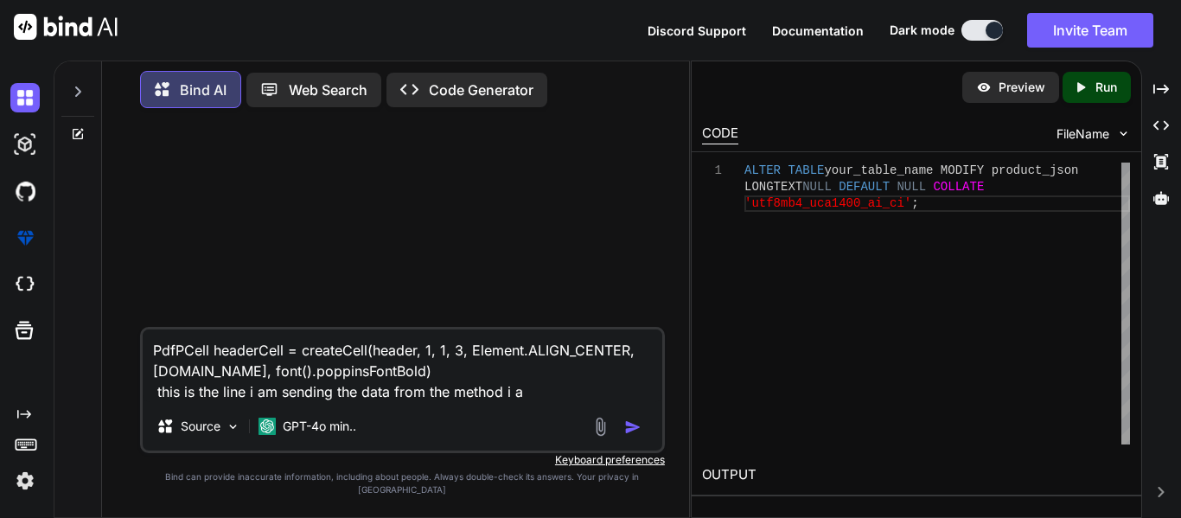
type textarea "x"
type textarea "PdfPCell headerCell = createCell(header, 1, 1, 3, Element.ALIGN_CENTER, [DOMAIN…"
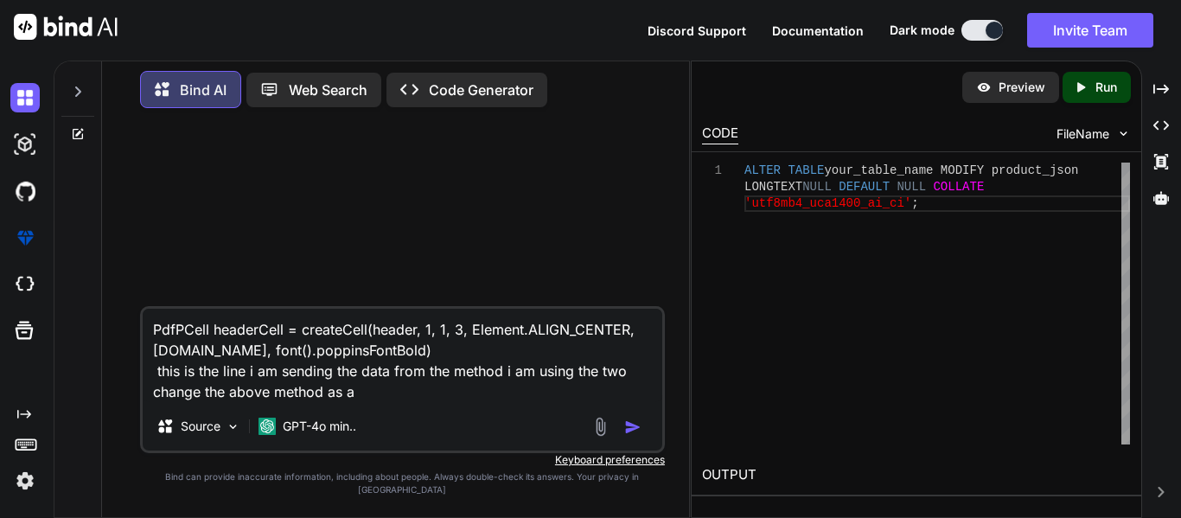
paste textarea "static PdfPCell createCell(Object text, int colspan, int rowspan, float padding…"
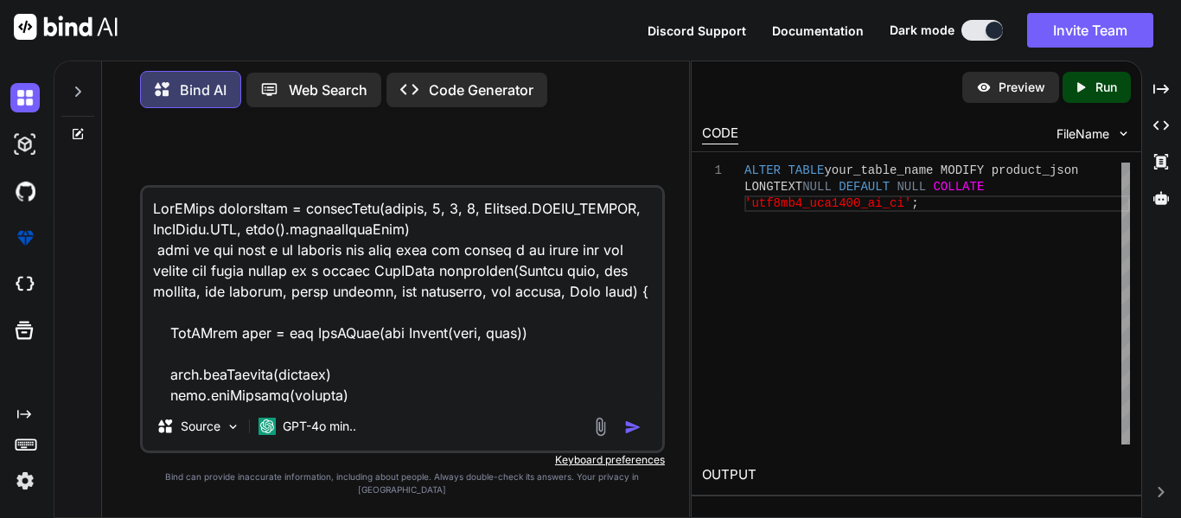
drag, startPoint x: 189, startPoint y: 310, endPoint x: 141, endPoint y: 322, distance: 48.9
click at [141, 322] on div "Source GPT-4o min.." at bounding box center [402, 319] width 525 height 268
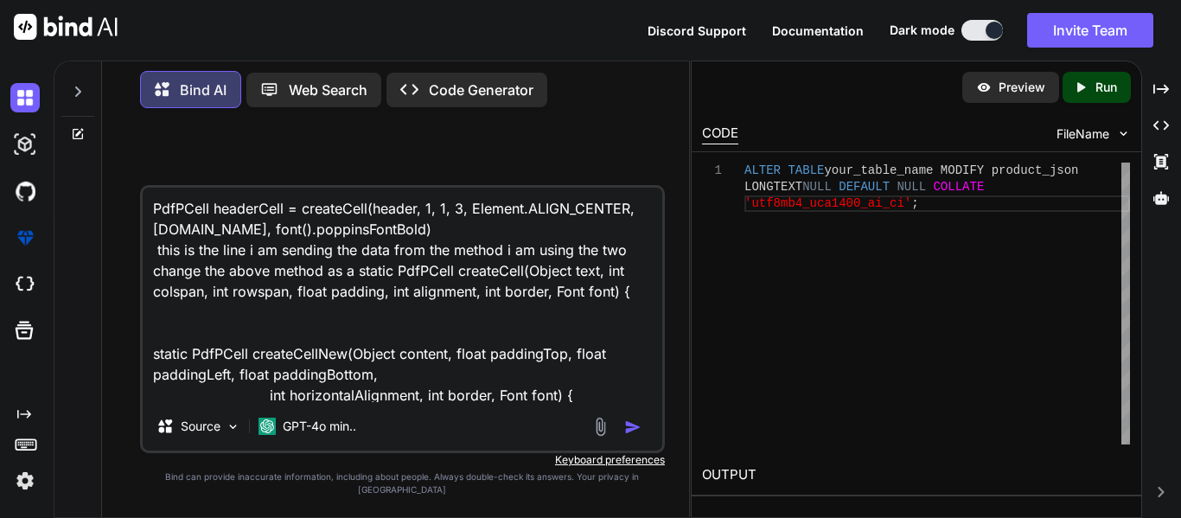
drag, startPoint x: 355, startPoint y: 285, endPoint x: 374, endPoint y: 332, distance: 50.1
click at [374, 332] on textarea "PdfPCell headerCell = createCell(header, 1, 1, 3, Element.ALIGN_CENTER, [DOMAIN…" at bounding box center [403, 295] width 520 height 214
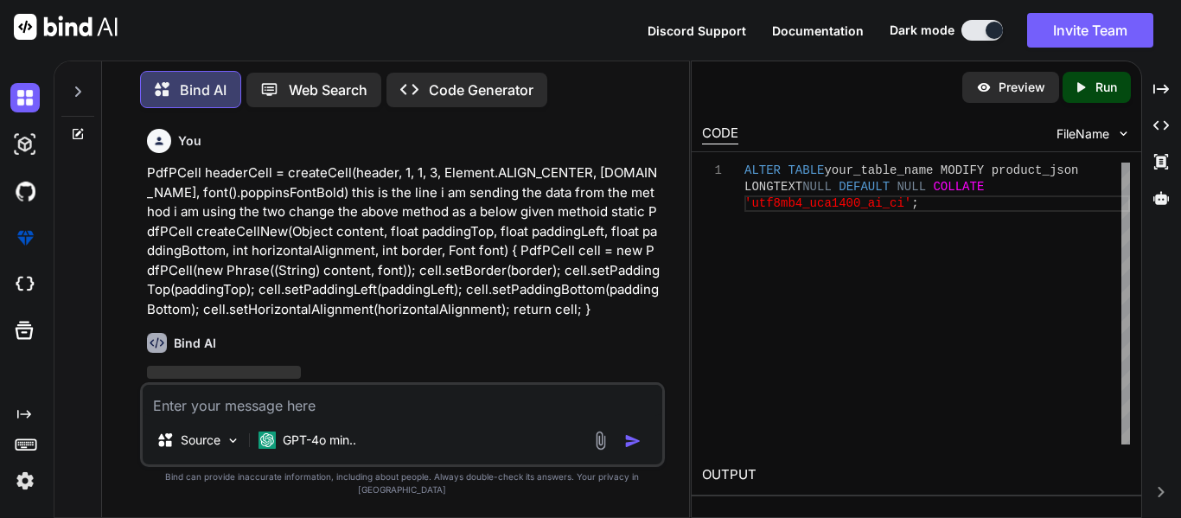
scroll to position [46, 0]
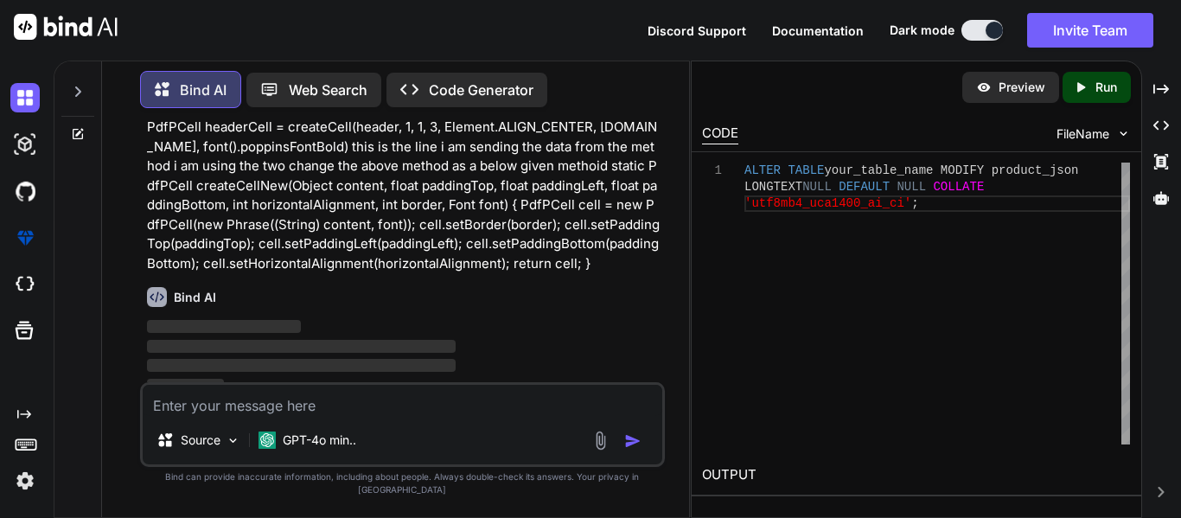
click at [432, 364] on span "‌" at bounding box center [301, 365] width 309 height 13
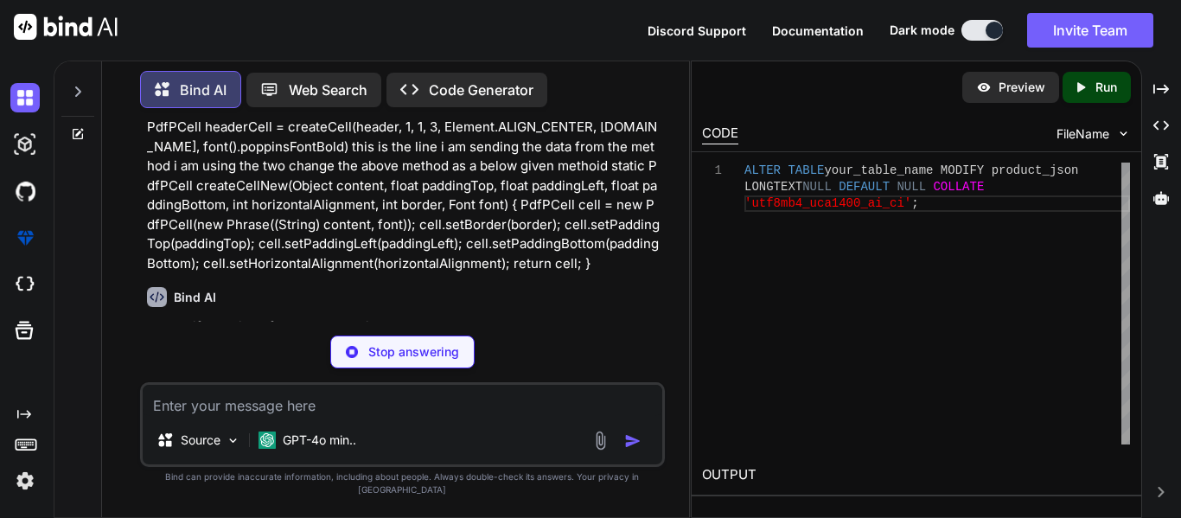
click at [432, 361] on p "Stop answering" at bounding box center [413, 351] width 91 height 17
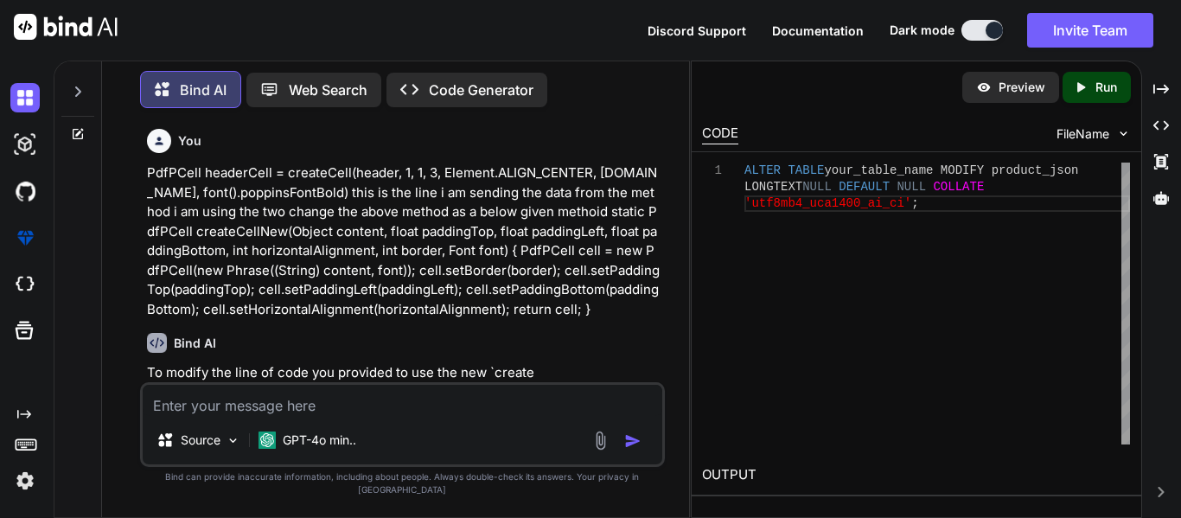
scroll to position [19, 0]
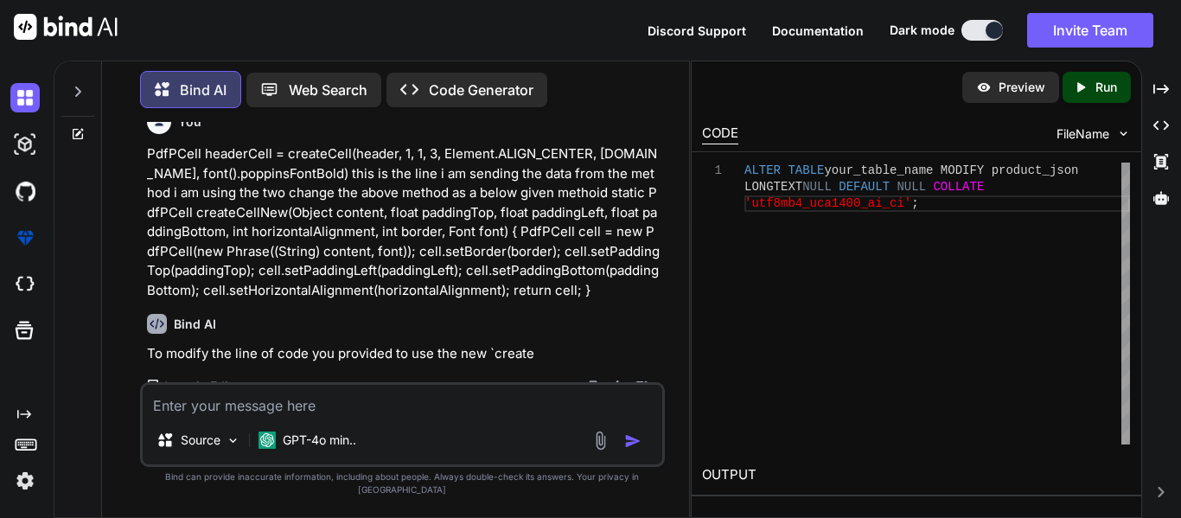
click at [298, 416] on textarea at bounding box center [403, 400] width 520 height 31
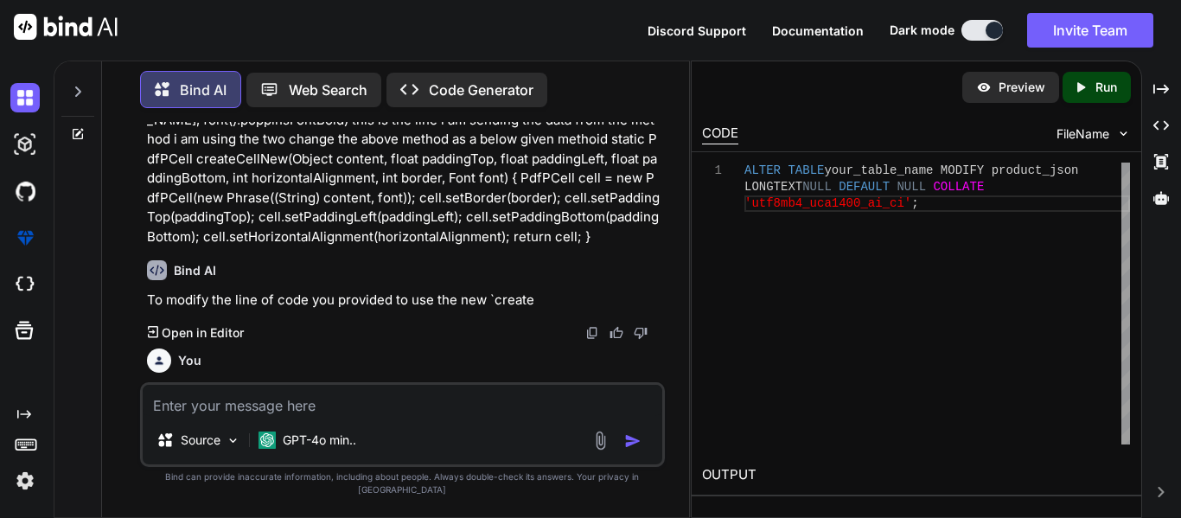
scroll to position [22, 0]
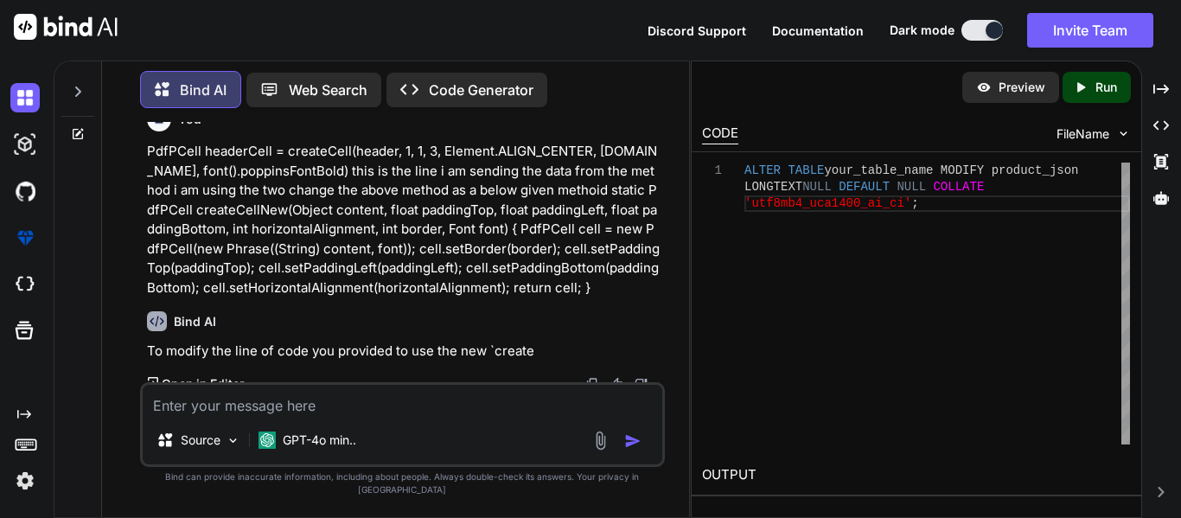
drag, startPoint x: 544, startPoint y: 291, endPoint x: 104, endPoint y: 140, distance: 465.5
click at [104, 140] on div "Bind AI Web Search Created with Pixso. Code Generator You PdfPCell headerCell =…" at bounding box center [395, 290] width 587 height 453
copy p "PdfPCell headerCell = createCell(header, 1, 1, 3, Element.ALIGN_CENTER, [DOMAIN…"
click at [189, 429] on div "Source GPT-4o min.." at bounding box center [402, 424] width 525 height 85
click at [164, 416] on textarea at bounding box center [403, 400] width 520 height 31
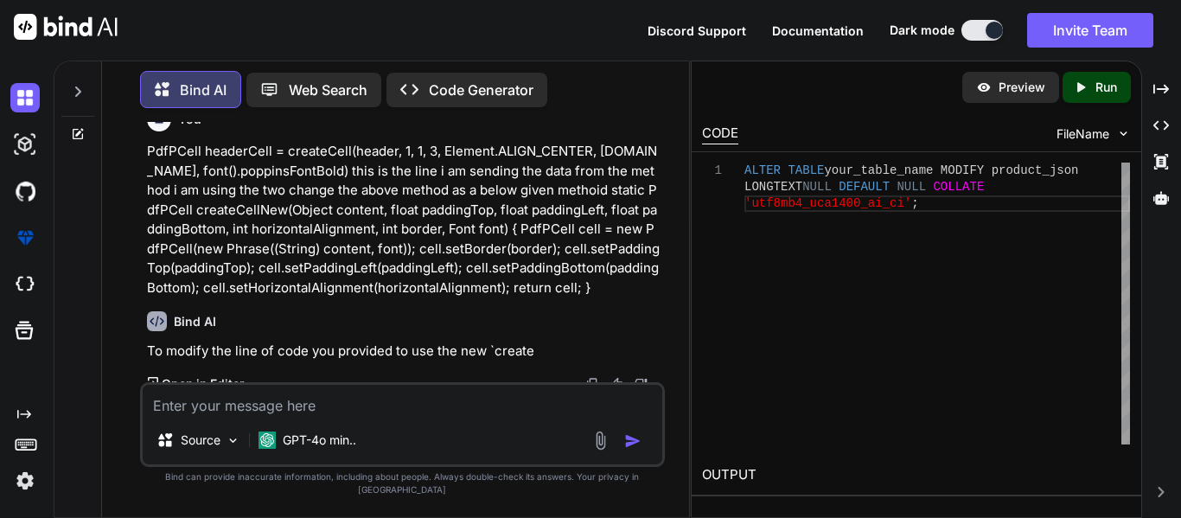
paste textarea "PdfPCell headerCell = createCell(header, 1, 1, 3, Element.ALIGN_CENTER, [DOMAIN…"
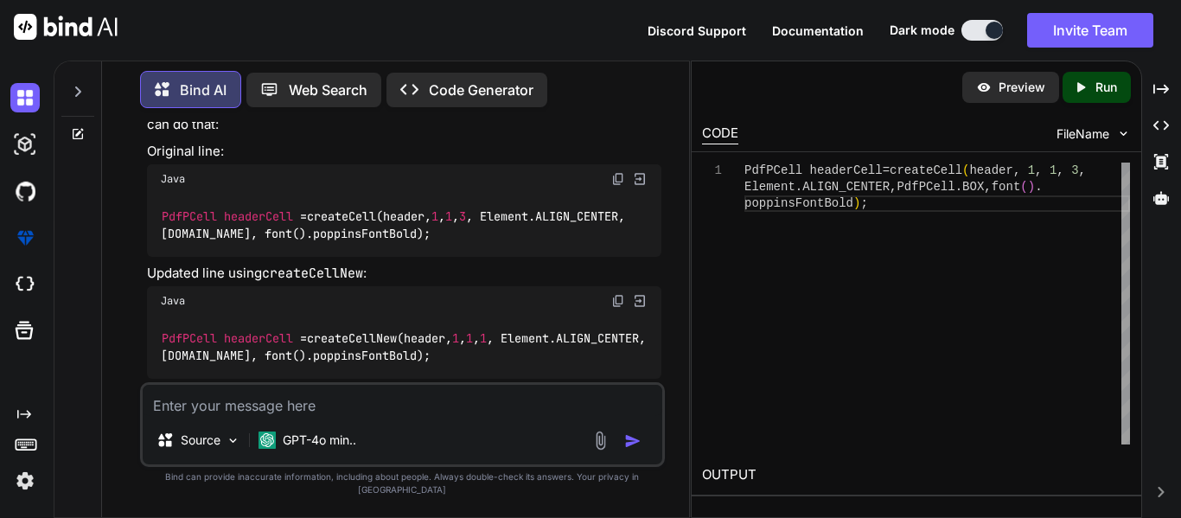
scroll to position [0, 0]
click at [772, 330] on div "PdfPCell headerCell = createCell ( header , 1 , 1 , 3 , Element . ALIGN_CENTER …" at bounding box center [938, 304] width 386 height 282
